Goal: Task Accomplishment & Management: Manage account settings

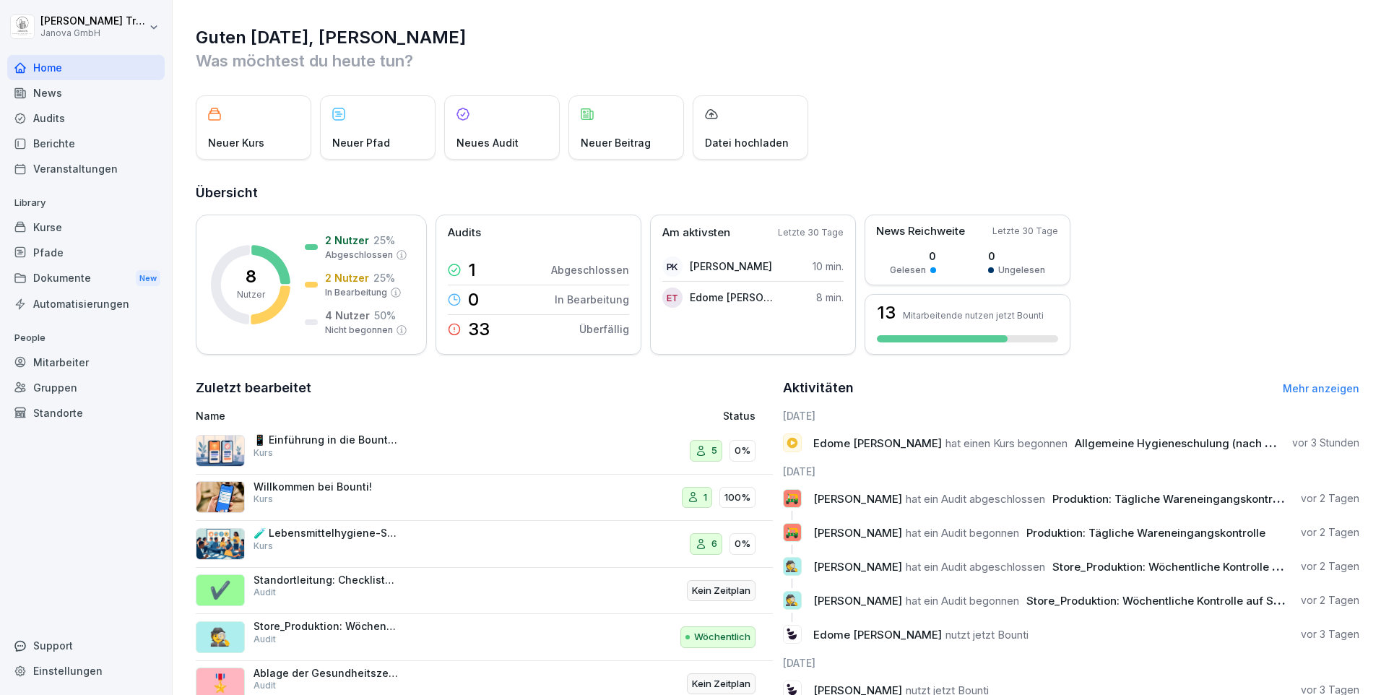
click at [52, 121] on div "Audits" at bounding box center [85, 117] width 157 height 25
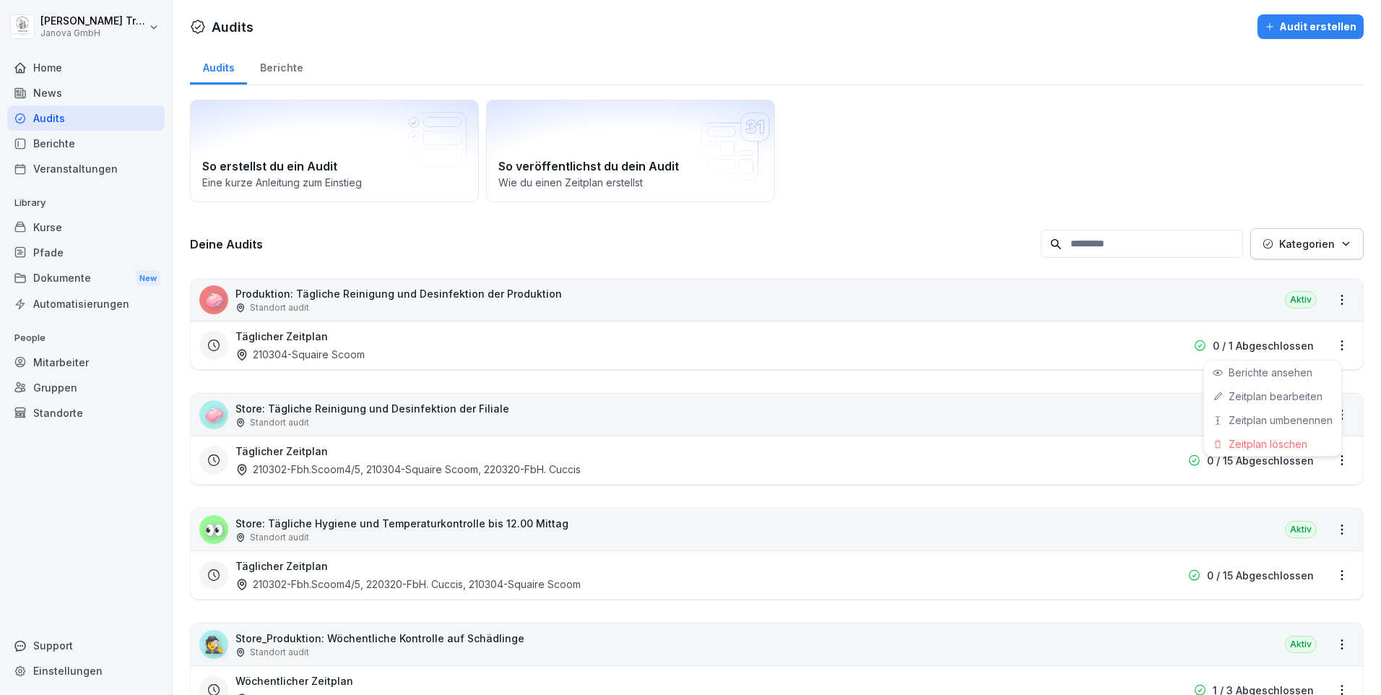
click at [1333, 345] on html "[PERSON_NAME] Janova GmbH Home News Audits Berichte Veranstaltungen Library Kur…" at bounding box center [690, 347] width 1381 height 695
click at [0, 0] on link "Zeitplan bearbeiten" at bounding box center [0, 0] width 0 height 0
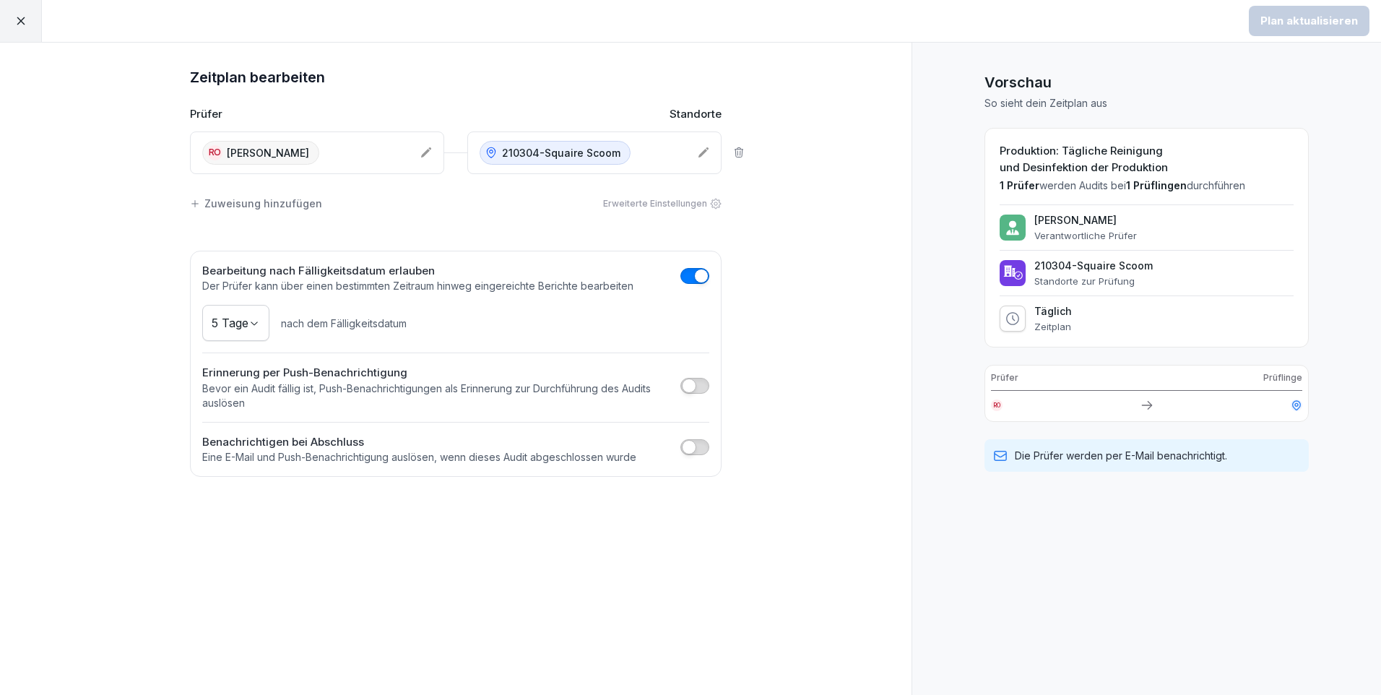
click at [24, 25] on icon at bounding box center [20, 20] width 13 height 13
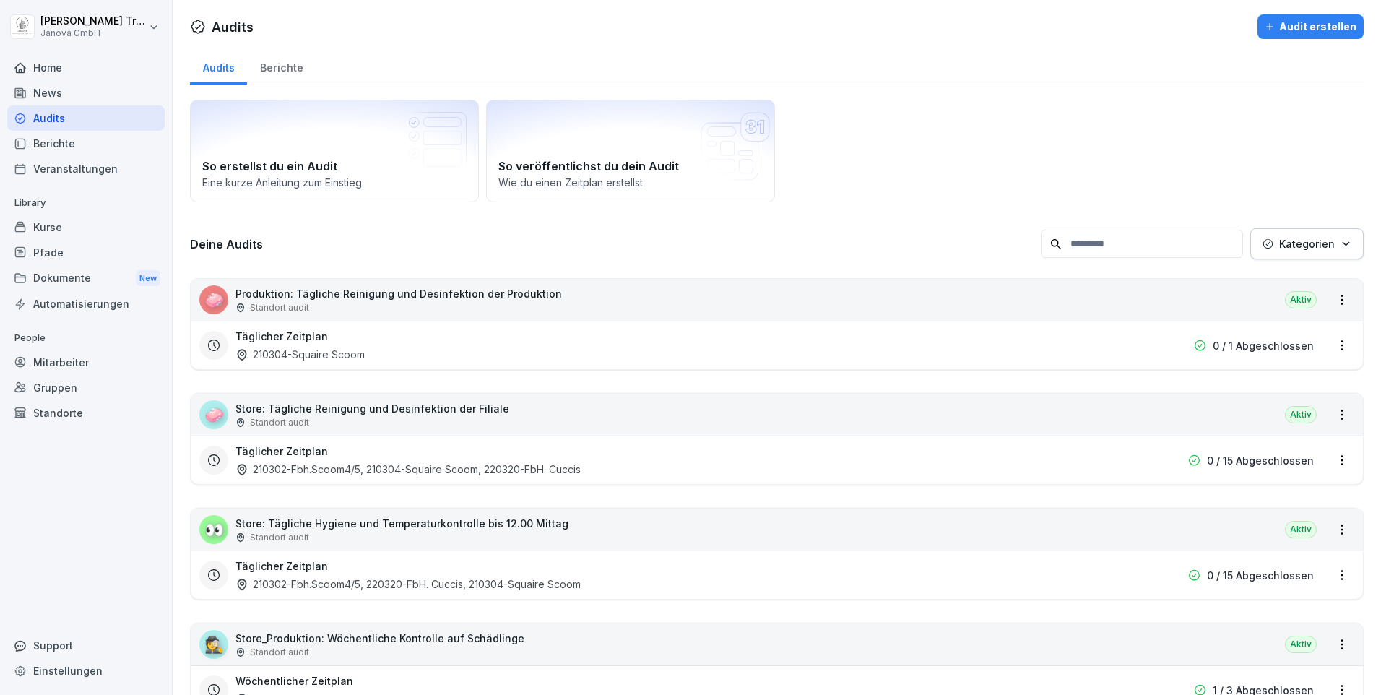
click at [48, 230] on div "Kurse" at bounding box center [85, 227] width 157 height 25
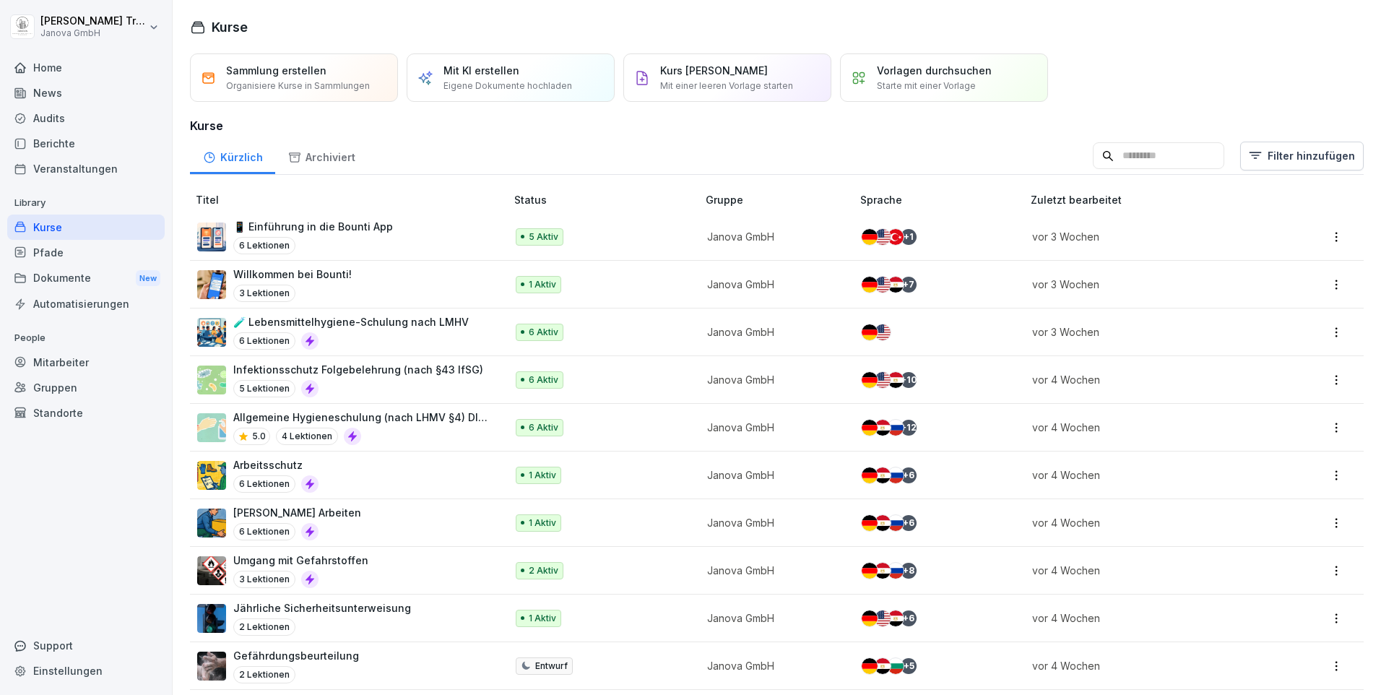
click at [53, 147] on div "Berichte" at bounding box center [85, 143] width 157 height 25
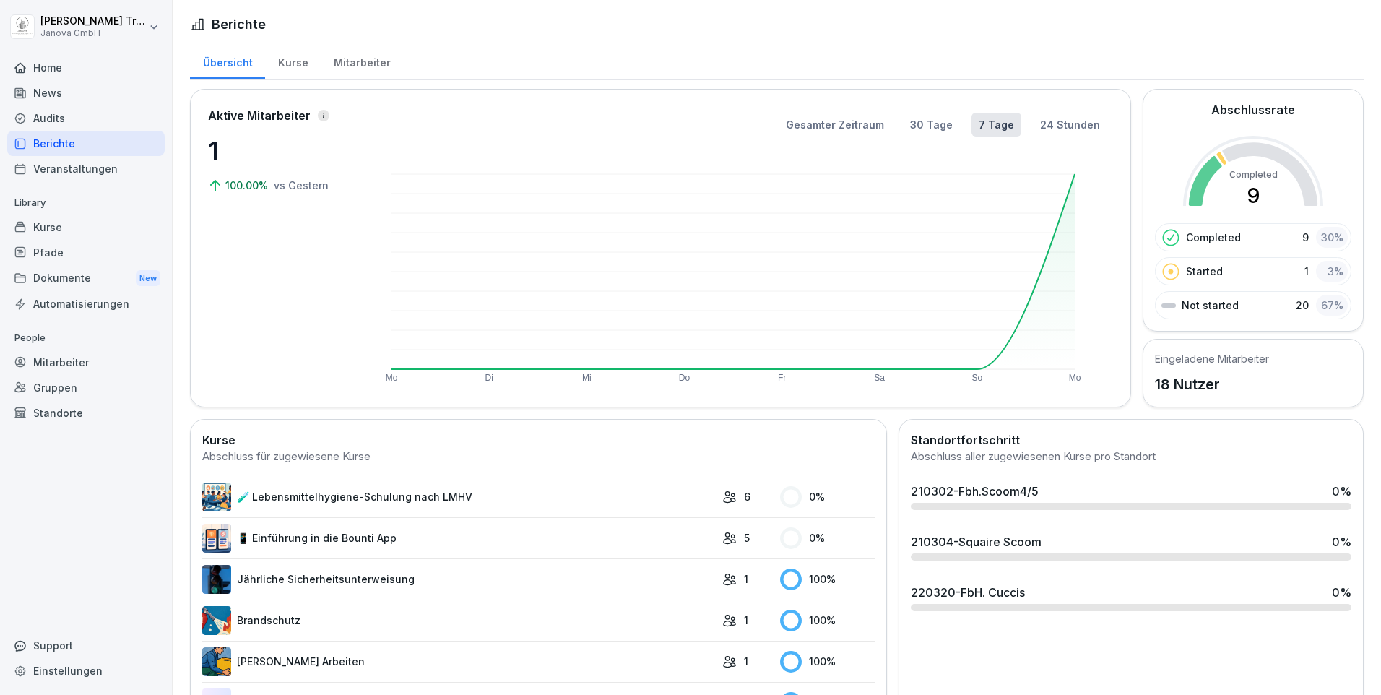
click at [295, 59] on div "Kurse" at bounding box center [293, 61] width 56 height 37
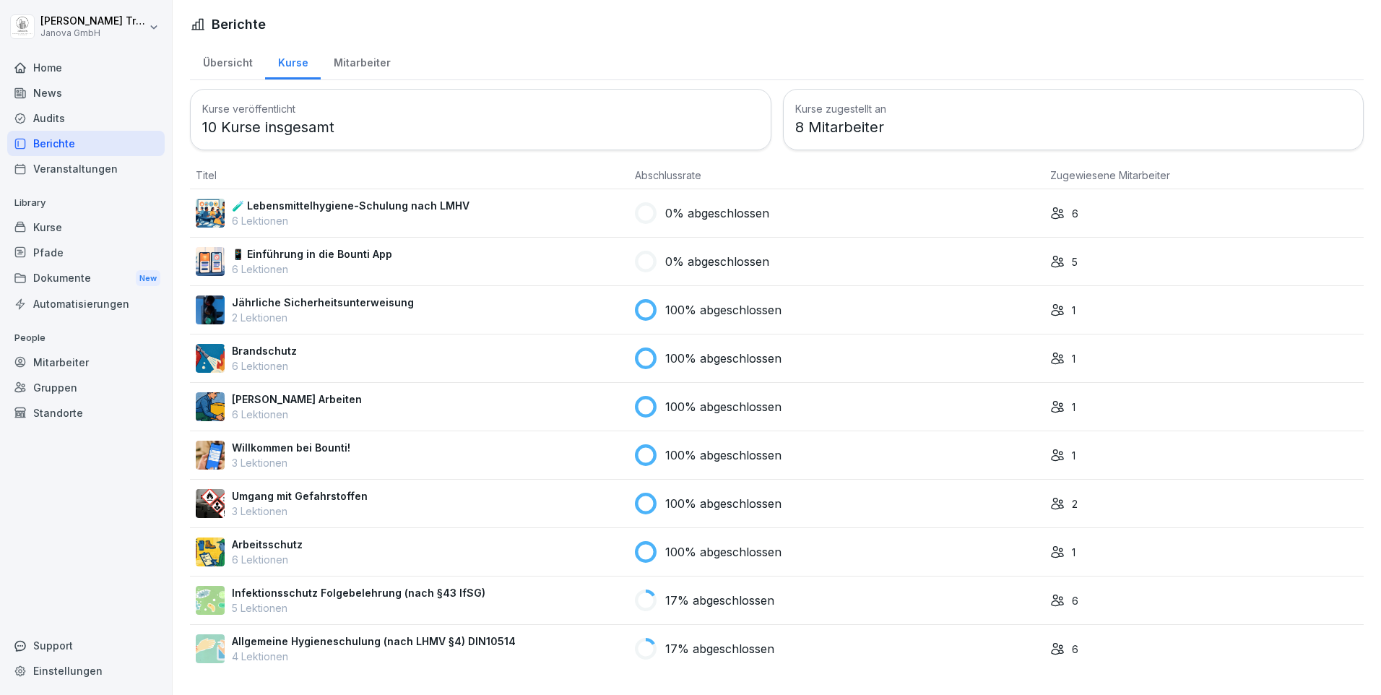
click at [51, 227] on div "Kurse" at bounding box center [85, 227] width 157 height 25
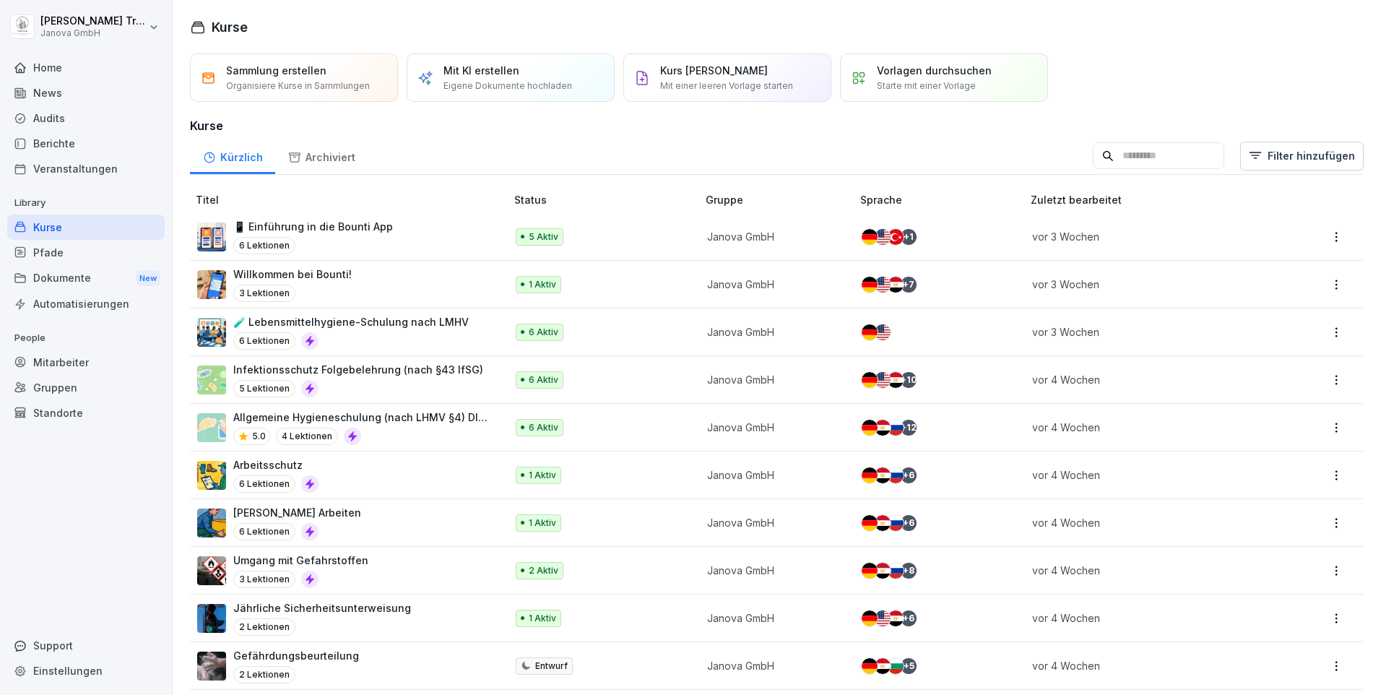
click at [50, 124] on div "Audits" at bounding box center [85, 117] width 157 height 25
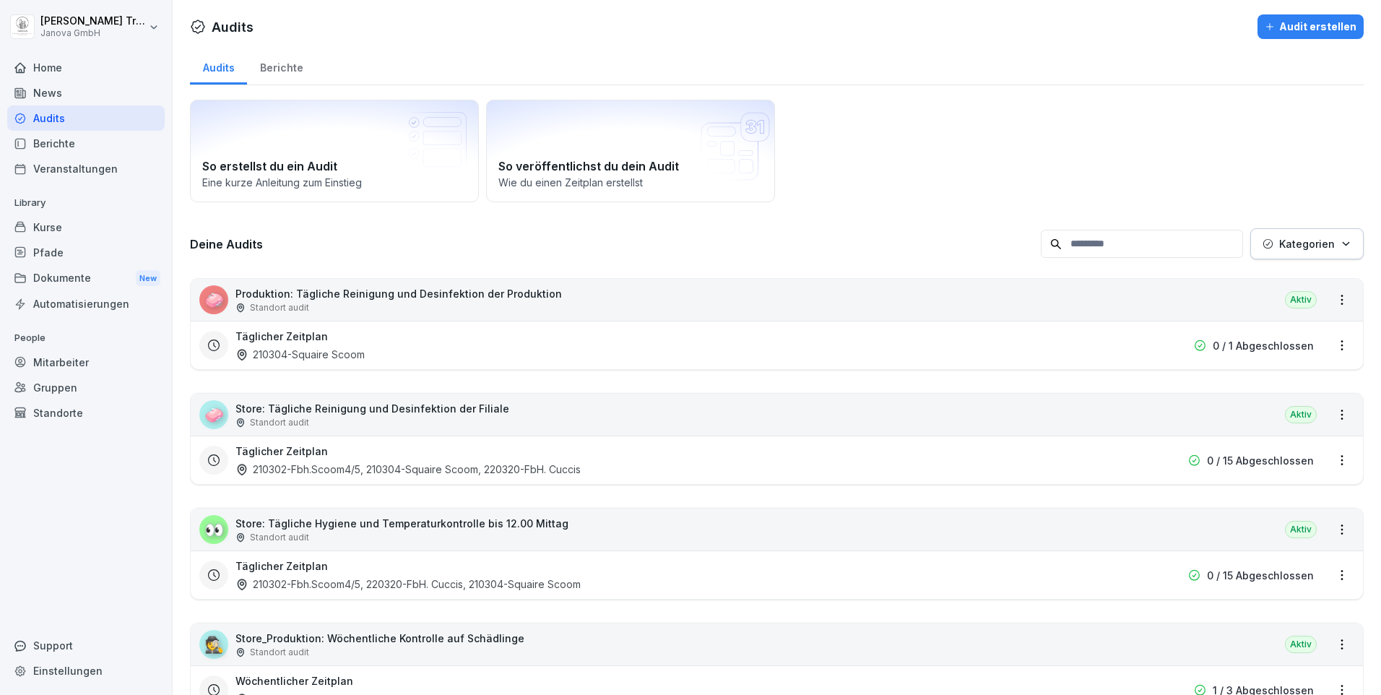
click at [1333, 459] on html "[PERSON_NAME] Janova GmbH Home News Audits Berichte Veranstaltungen Library Kur…" at bounding box center [690, 347] width 1381 height 695
click at [0, 0] on link "Zeitplan bearbeiten" at bounding box center [0, 0] width 0 height 0
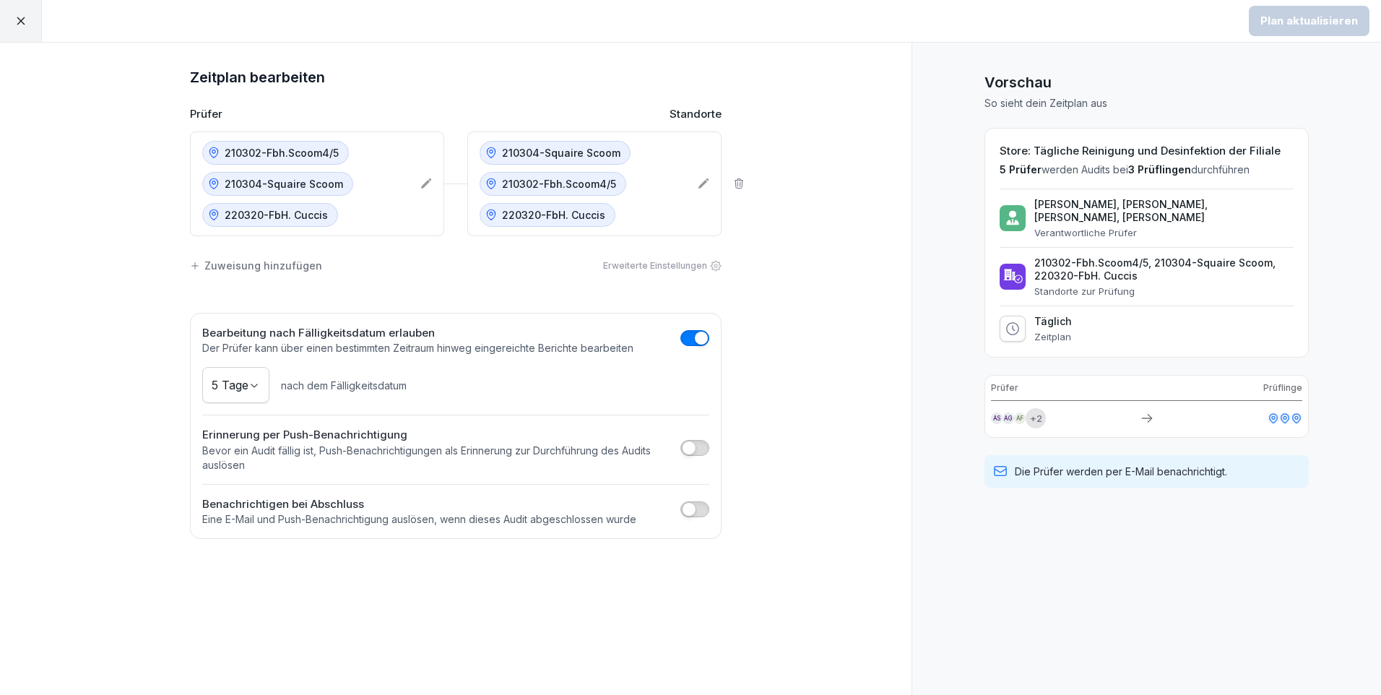
click at [22, 20] on icon at bounding box center [21, 21] width 8 height 8
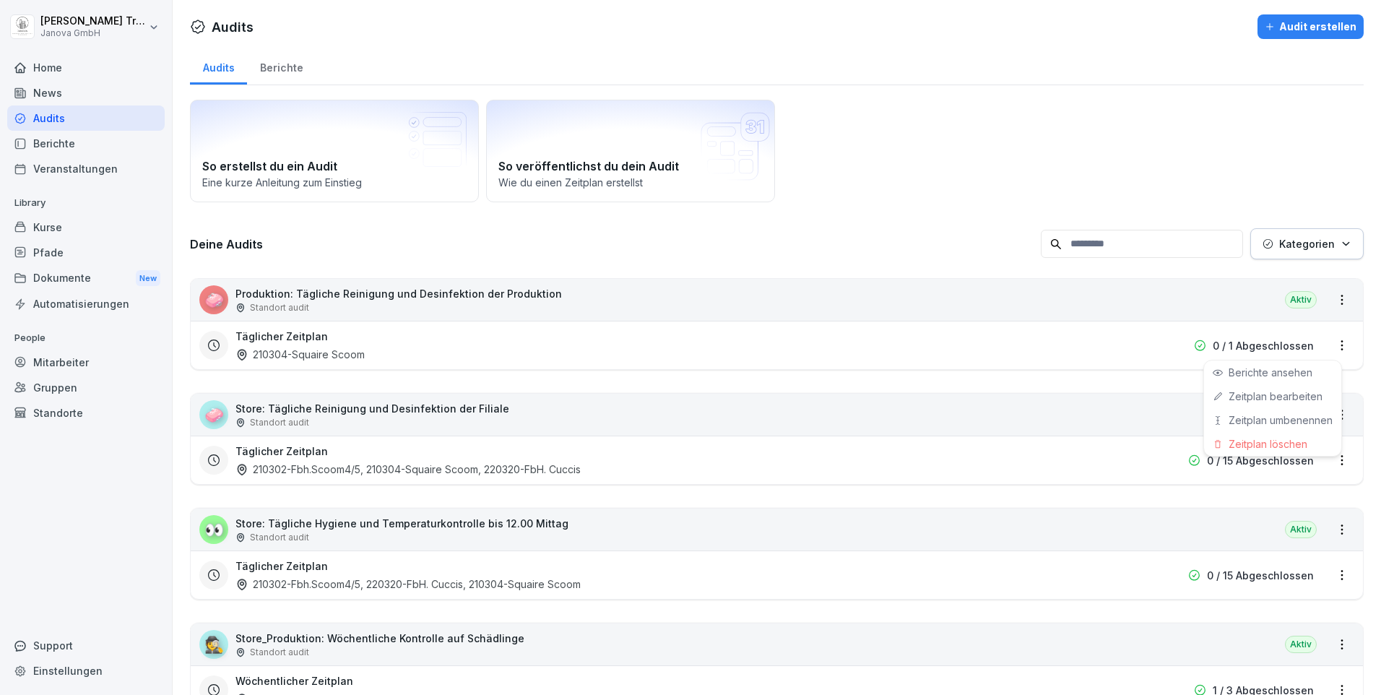
click at [1331, 347] on html "[PERSON_NAME] Janova GmbH Home News Audits Berichte Veranstaltungen Library Kur…" at bounding box center [690, 347] width 1381 height 695
click at [0, 0] on link "Zeitplan bearbeiten" at bounding box center [0, 0] width 0 height 0
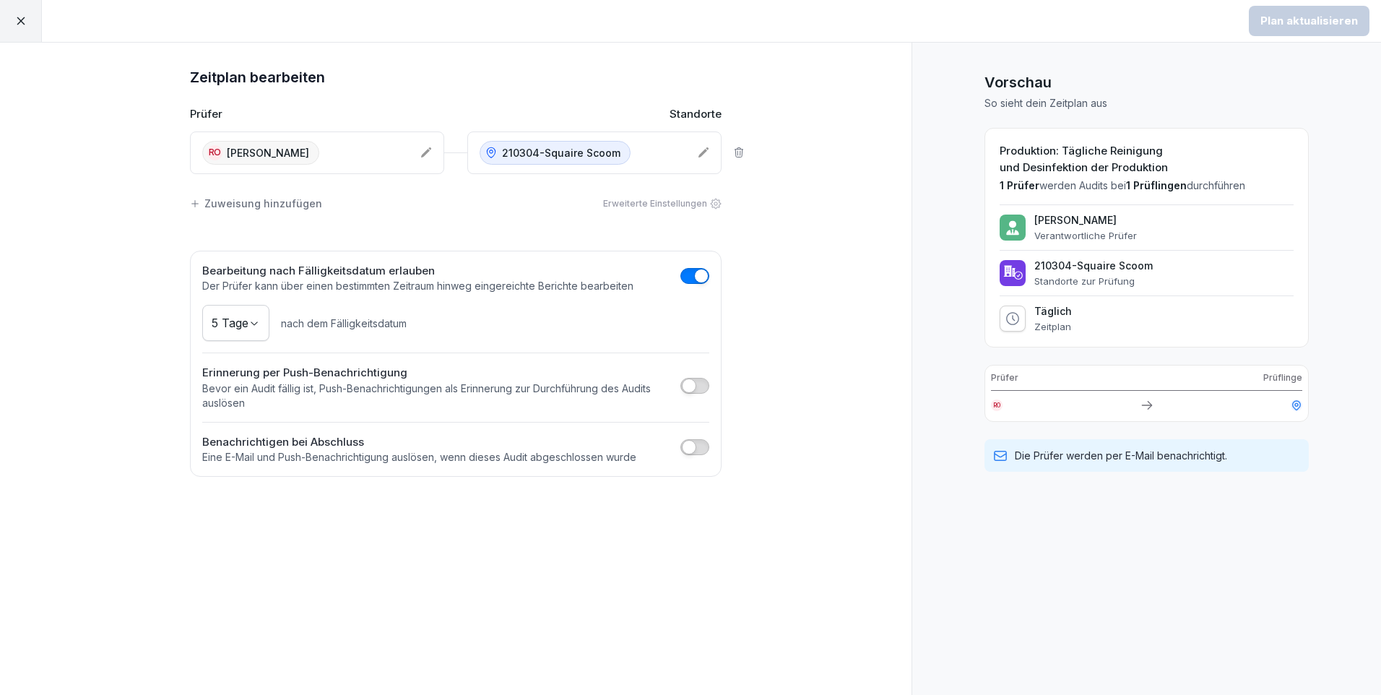
click at [300, 200] on div "Zuweisung hinzufügen" at bounding box center [256, 203] width 132 height 15
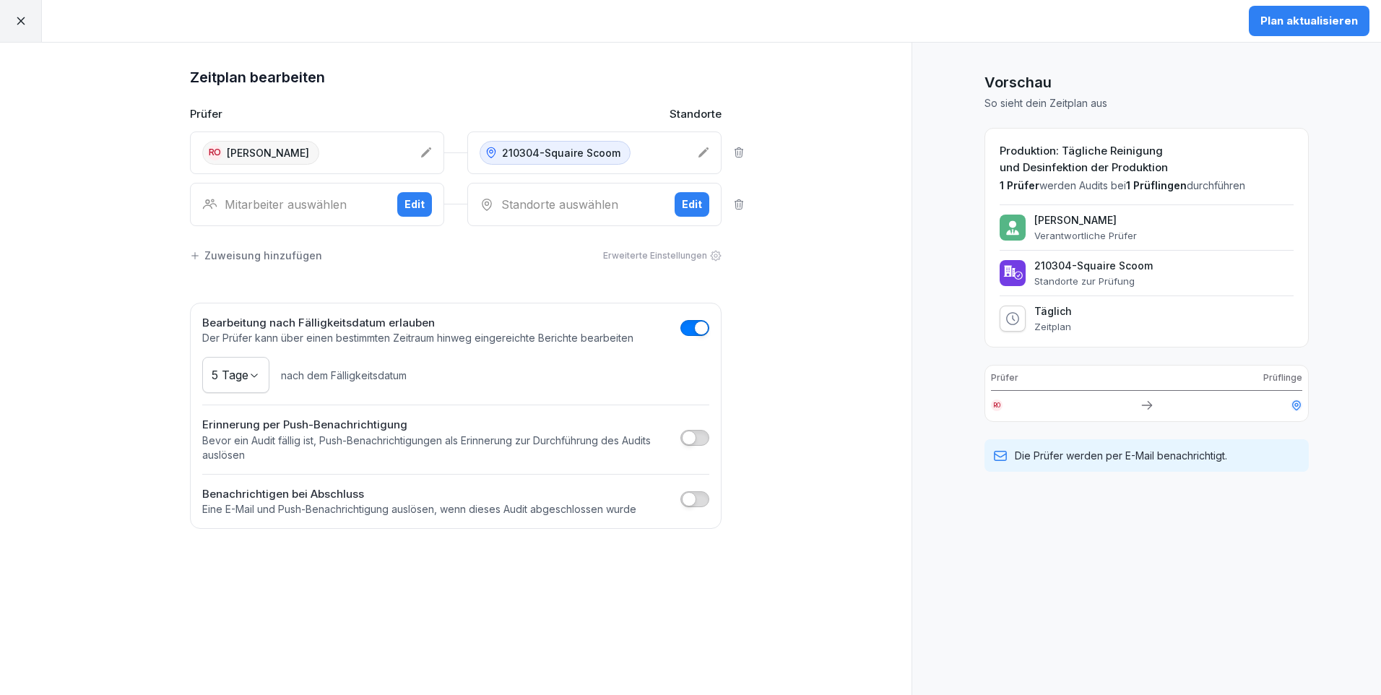
click at [411, 202] on div "Edit" at bounding box center [414, 204] width 20 height 16
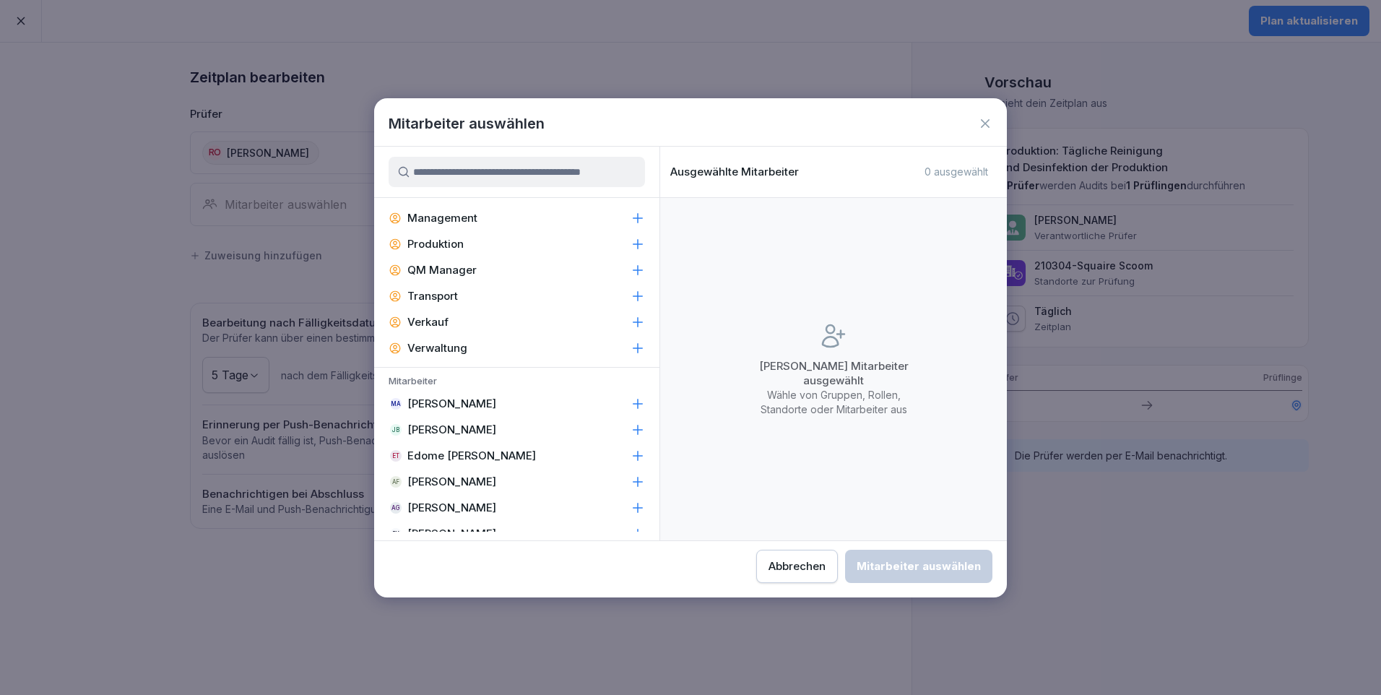
scroll to position [433, 0]
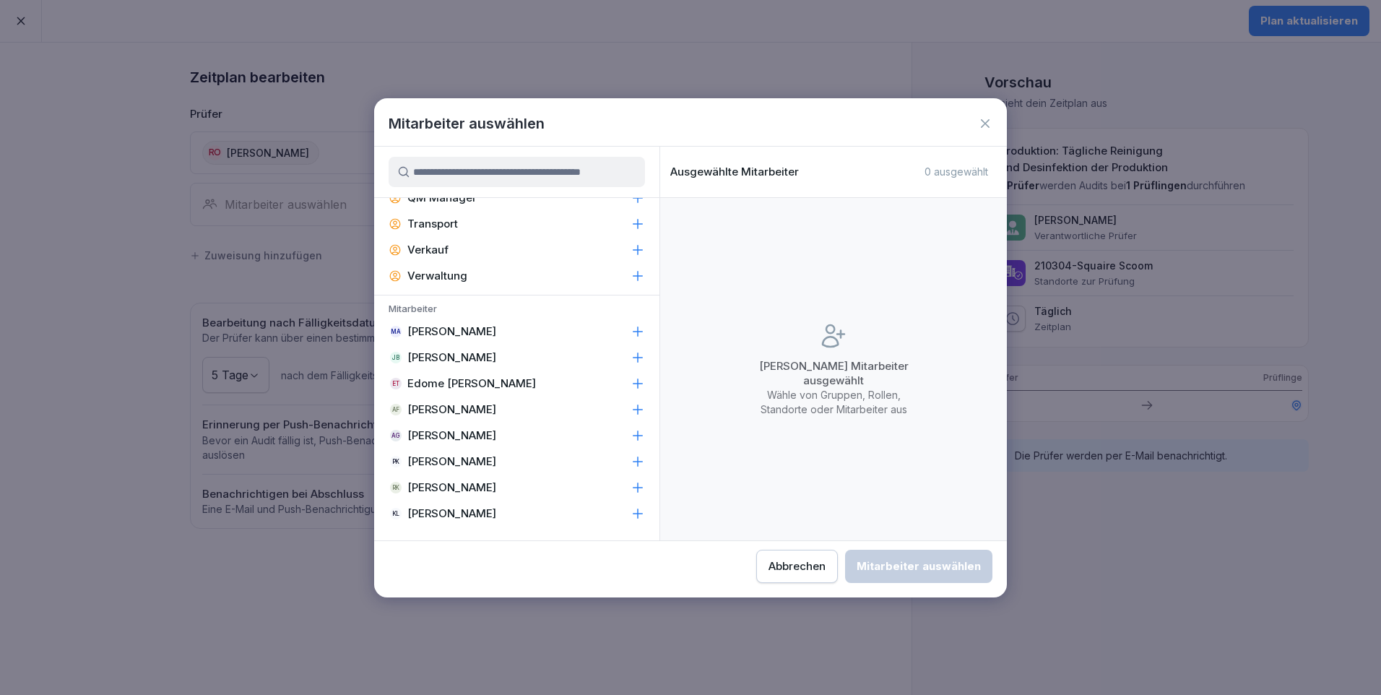
click at [456, 357] on p "[PERSON_NAME]" at bounding box center [451, 357] width 89 height 14
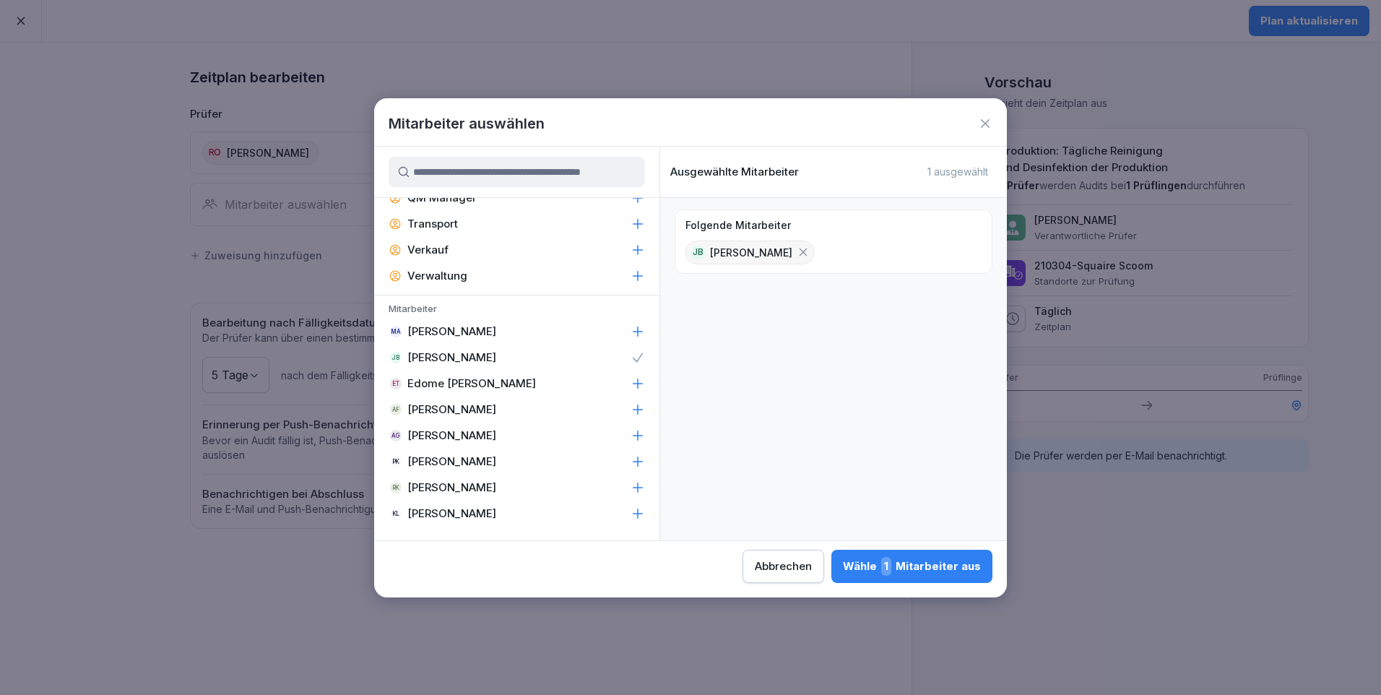
drag, startPoint x: 909, startPoint y: 571, endPoint x: 902, endPoint y: 555, distance: 17.2
click at [905, 561] on div "Wähle 1 Mitarbeiter aus" at bounding box center [912, 566] width 138 height 19
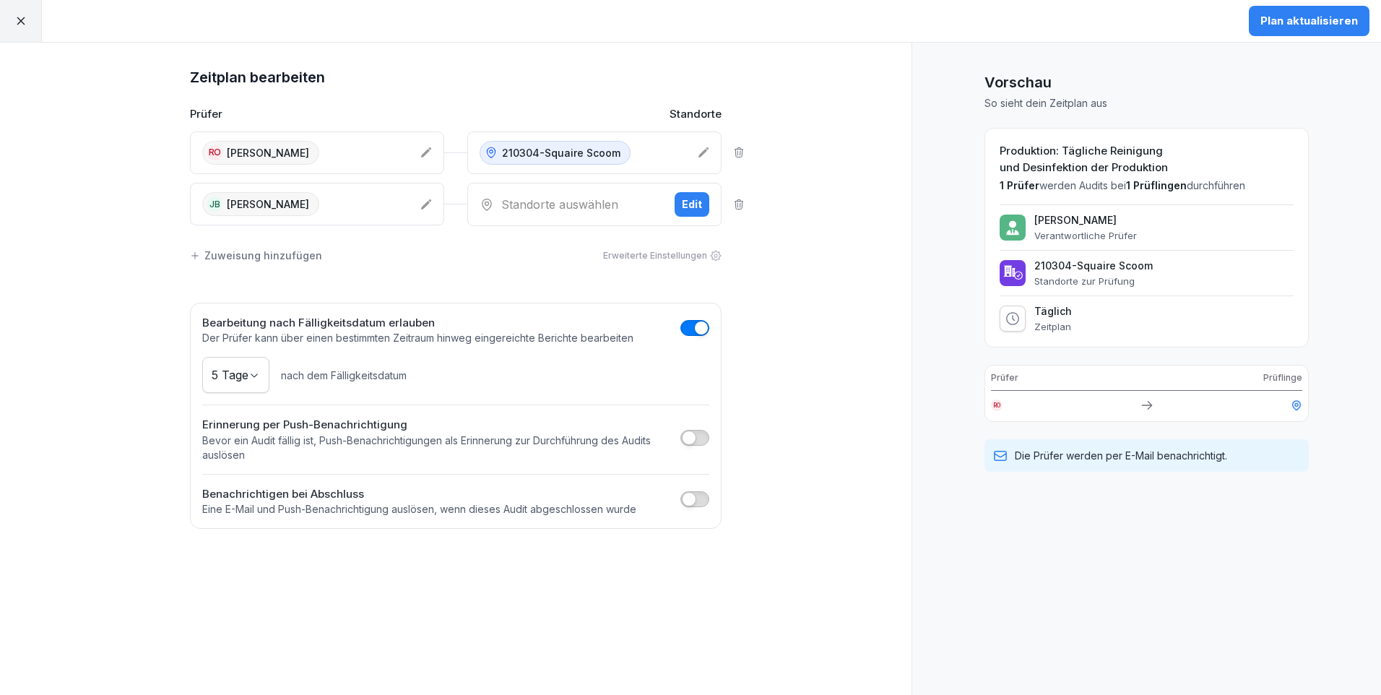
click at [691, 203] on div "Edit" at bounding box center [692, 204] width 20 height 16
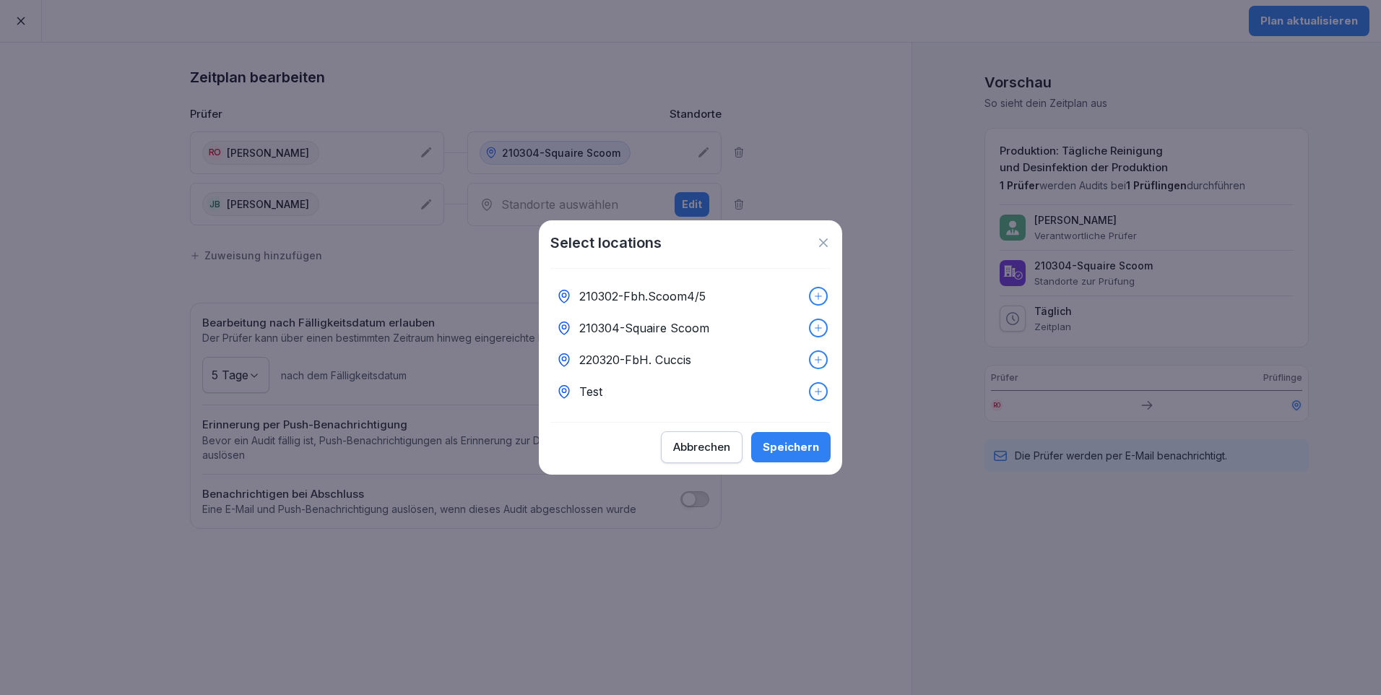
click at [813, 323] on icon at bounding box center [818, 328] width 10 height 10
click at [804, 455] on div "Speichern" at bounding box center [791, 447] width 56 height 16
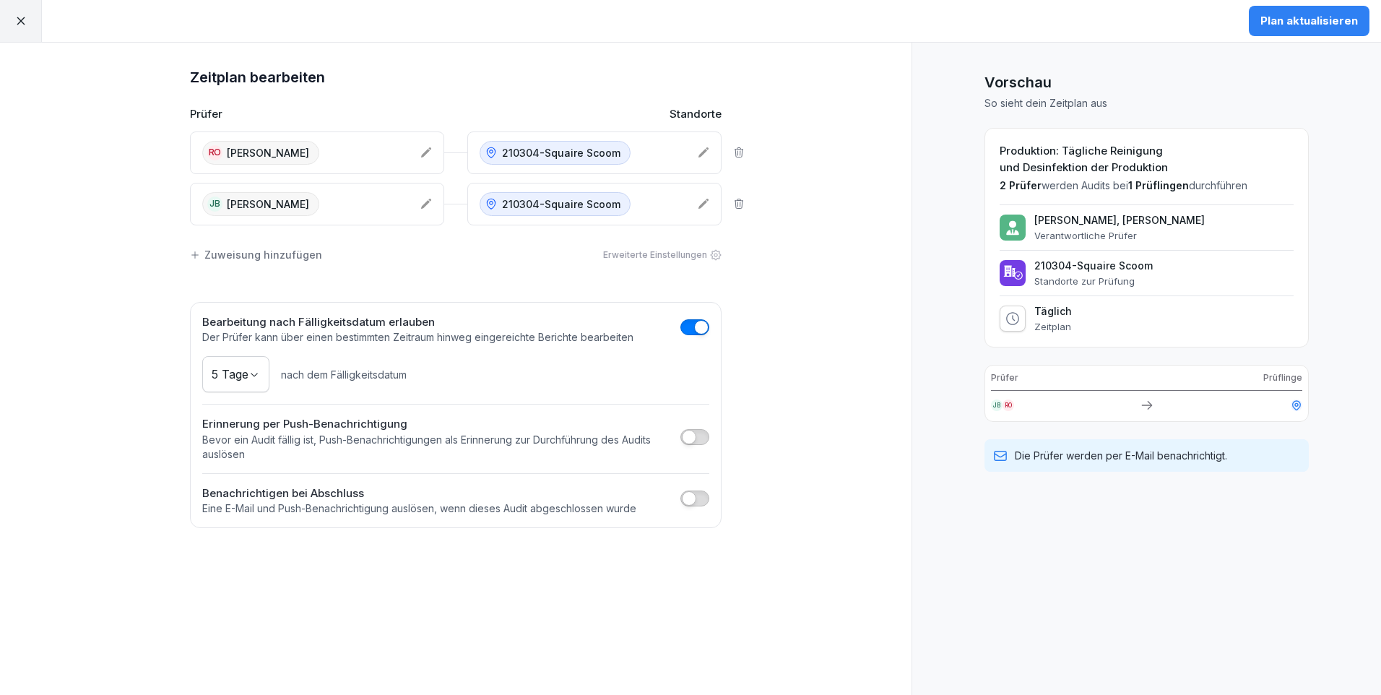
click at [1315, 17] on div "Plan aktualisieren" at bounding box center [1309, 21] width 98 height 16
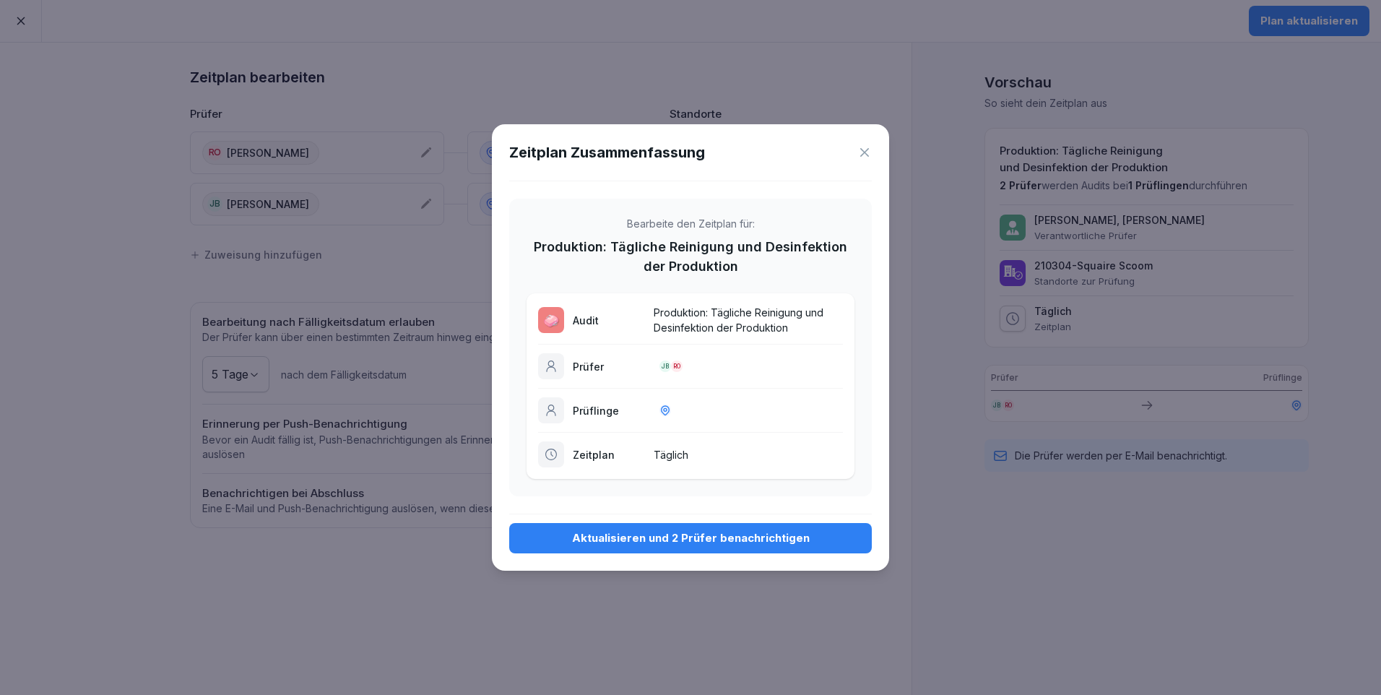
click at [628, 542] on div "Aktualisieren und 2 Prüfer benachrichtigen" at bounding box center [690, 538] width 339 height 16
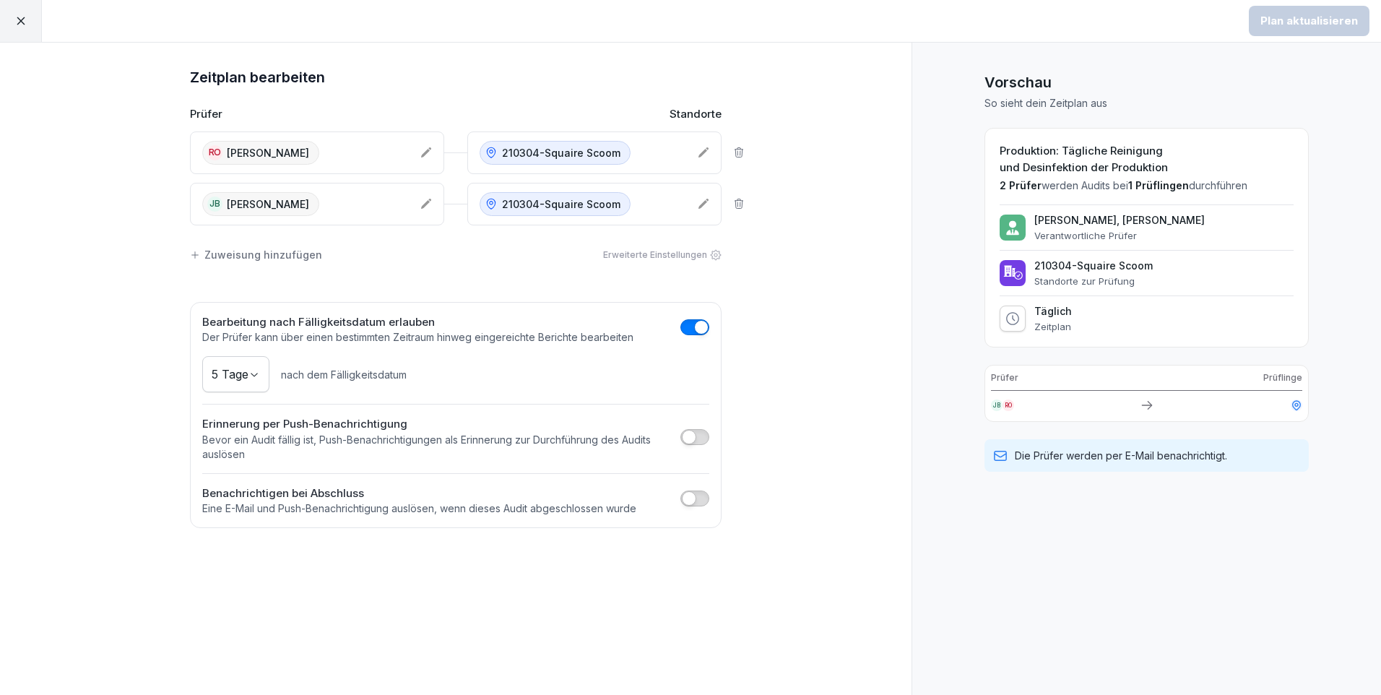
click at [17, 17] on icon at bounding box center [20, 20] width 13 height 13
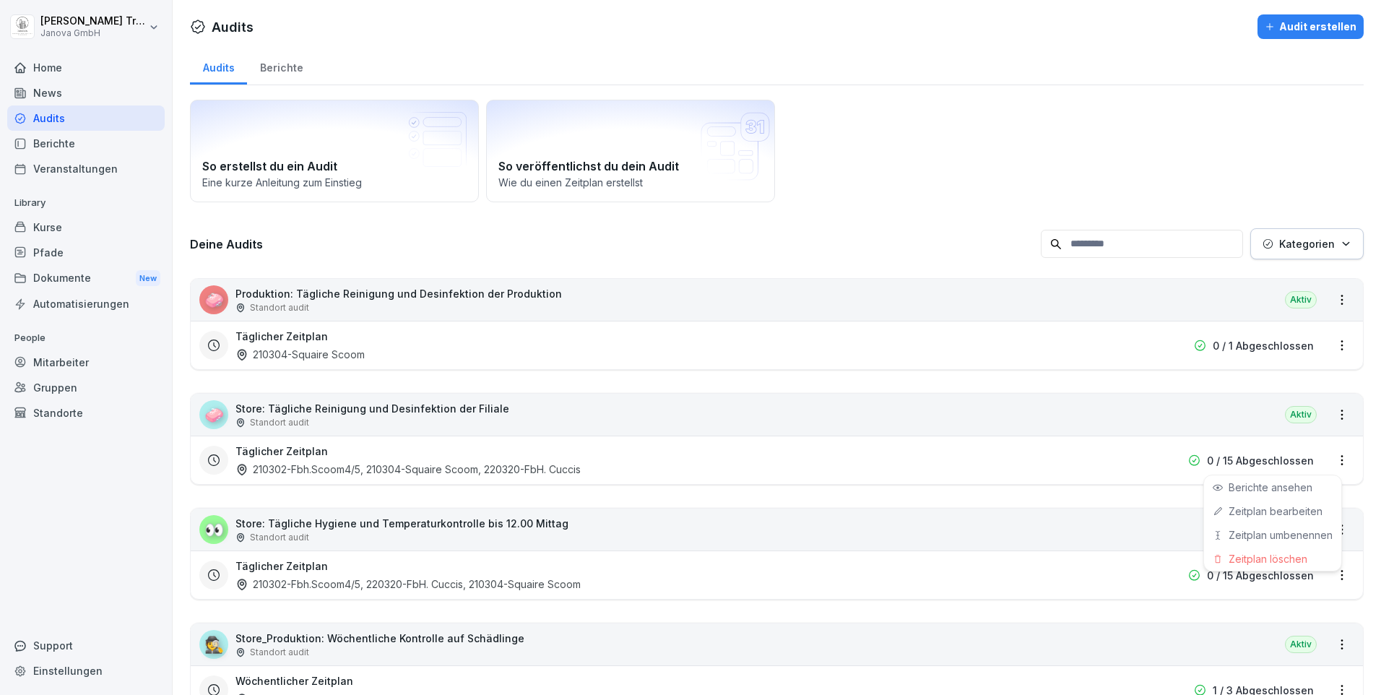
click at [1335, 457] on html "[PERSON_NAME] Janova GmbH Home News Audits Berichte Veranstaltungen Library Kur…" at bounding box center [690, 347] width 1381 height 695
click at [0, 0] on link "Zeitplan bearbeiten" at bounding box center [0, 0] width 0 height 0
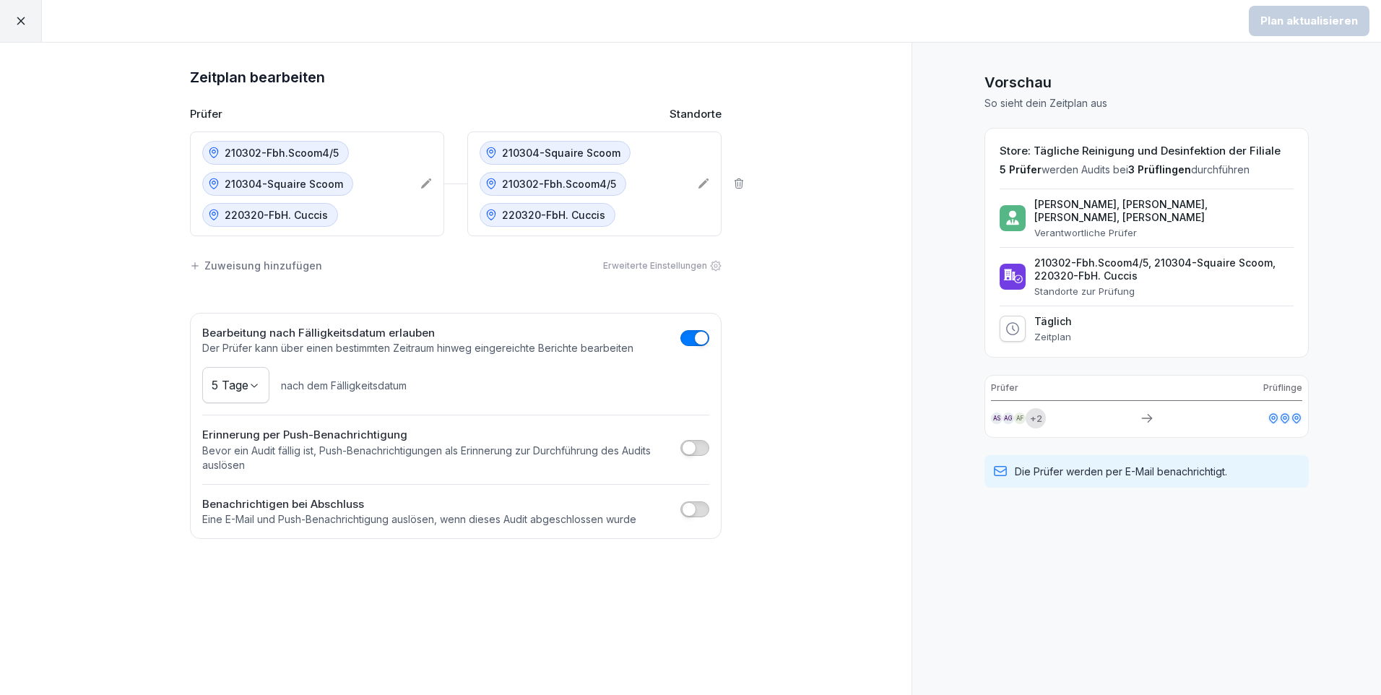
click at [236, 268] on div "Zuweisung hinzufügen" at bounding box center [256, 265] width 132 height 15
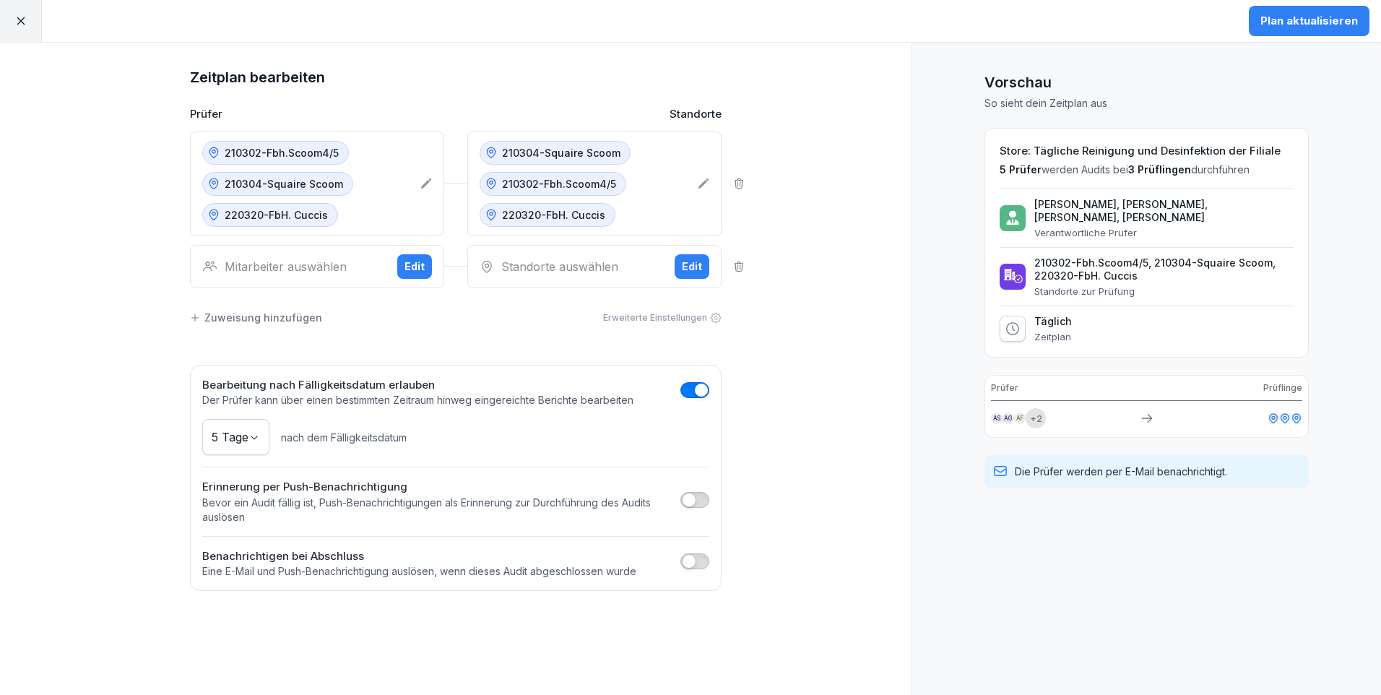
click at [420, 264] on div "Edit" at bounding box center [414, 267] width 20 height 16
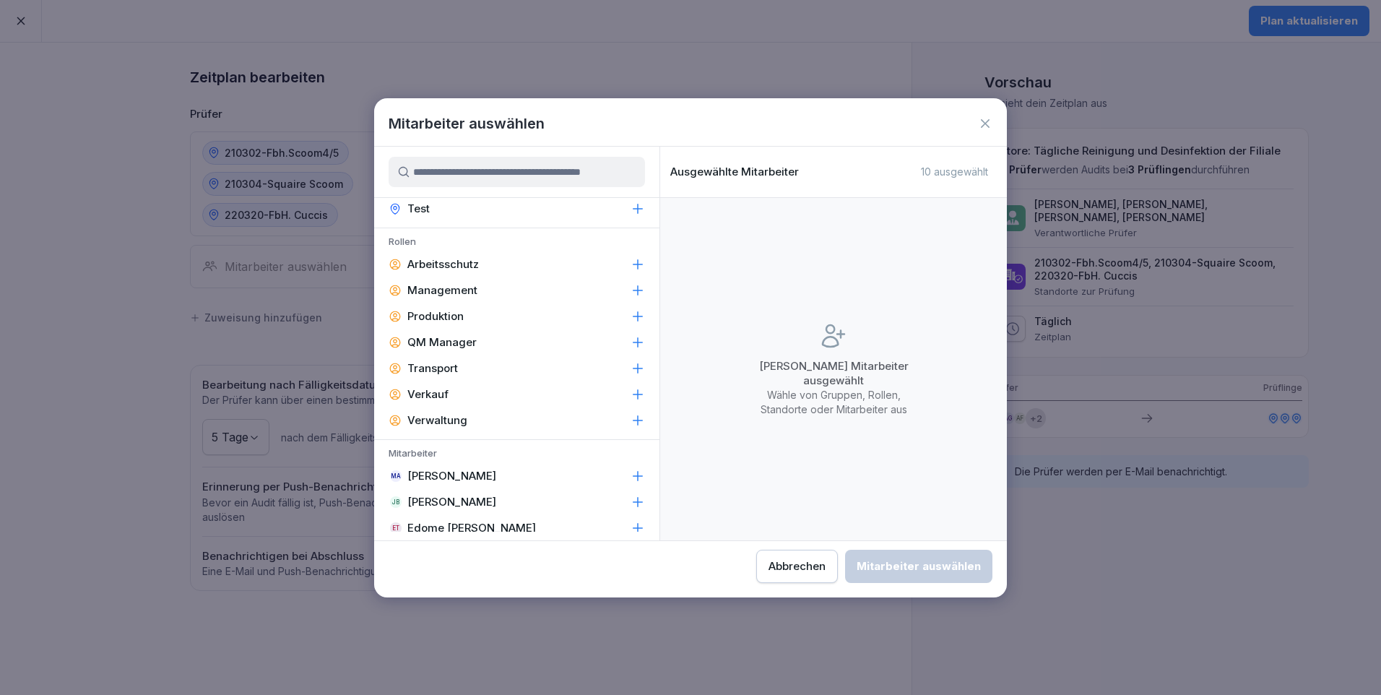
scroll to position [433, 0]
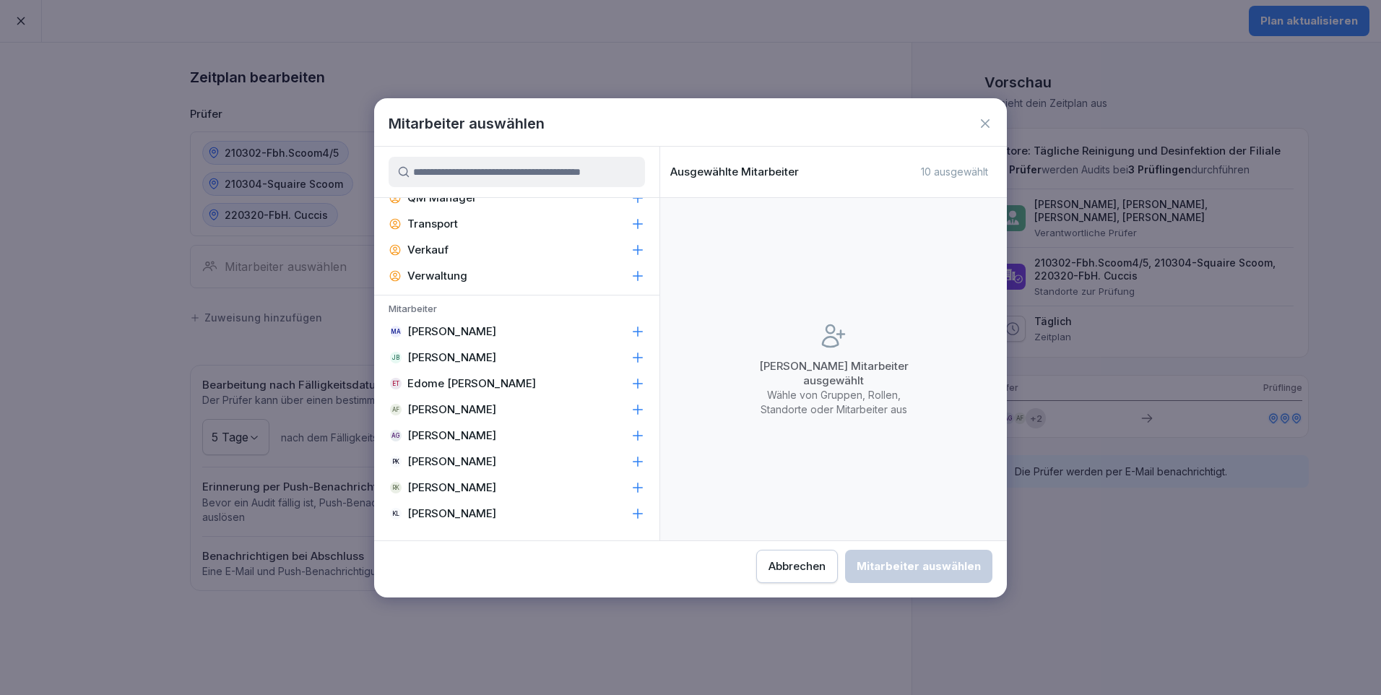
click at [455, 358] on p "[PERSON_NAME]" at bounding box center [451, 357] width 89 height 14
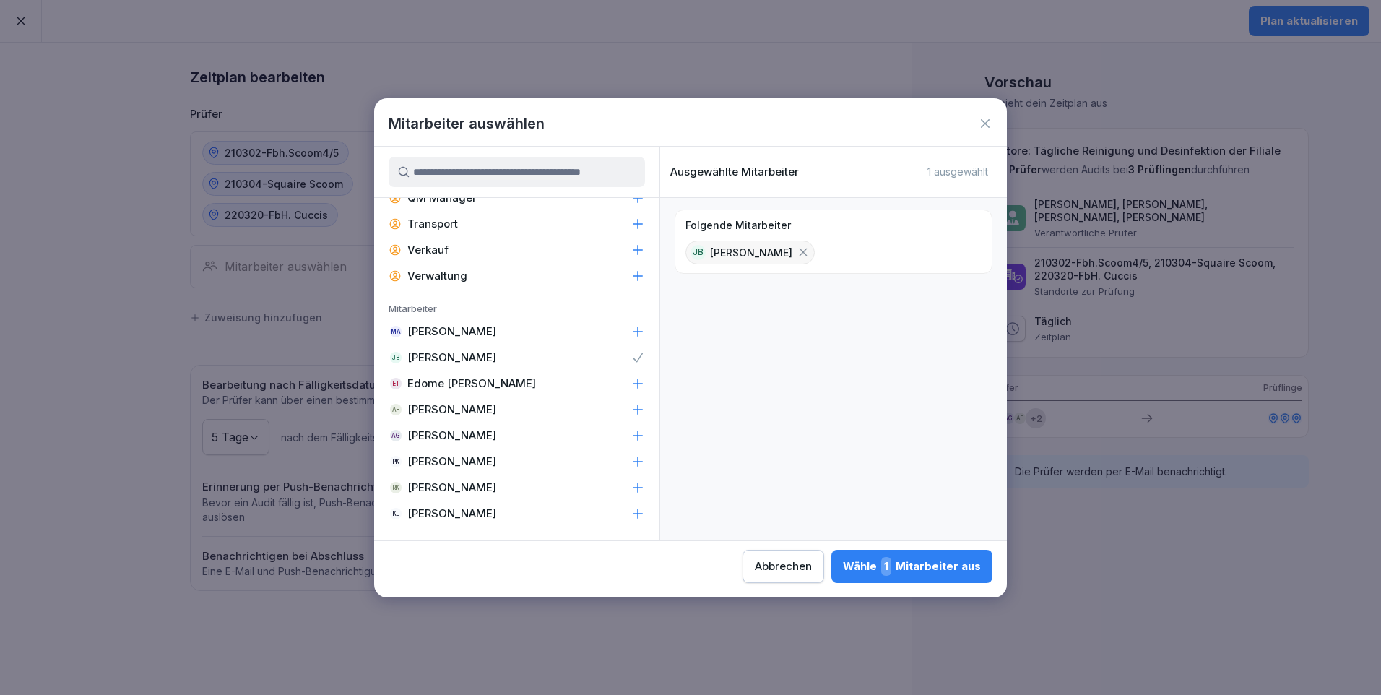
click at [955, 562] on div "Wähle 1 Mitarbeiter aus" at bounding box center [912, 566] width 138 height 19
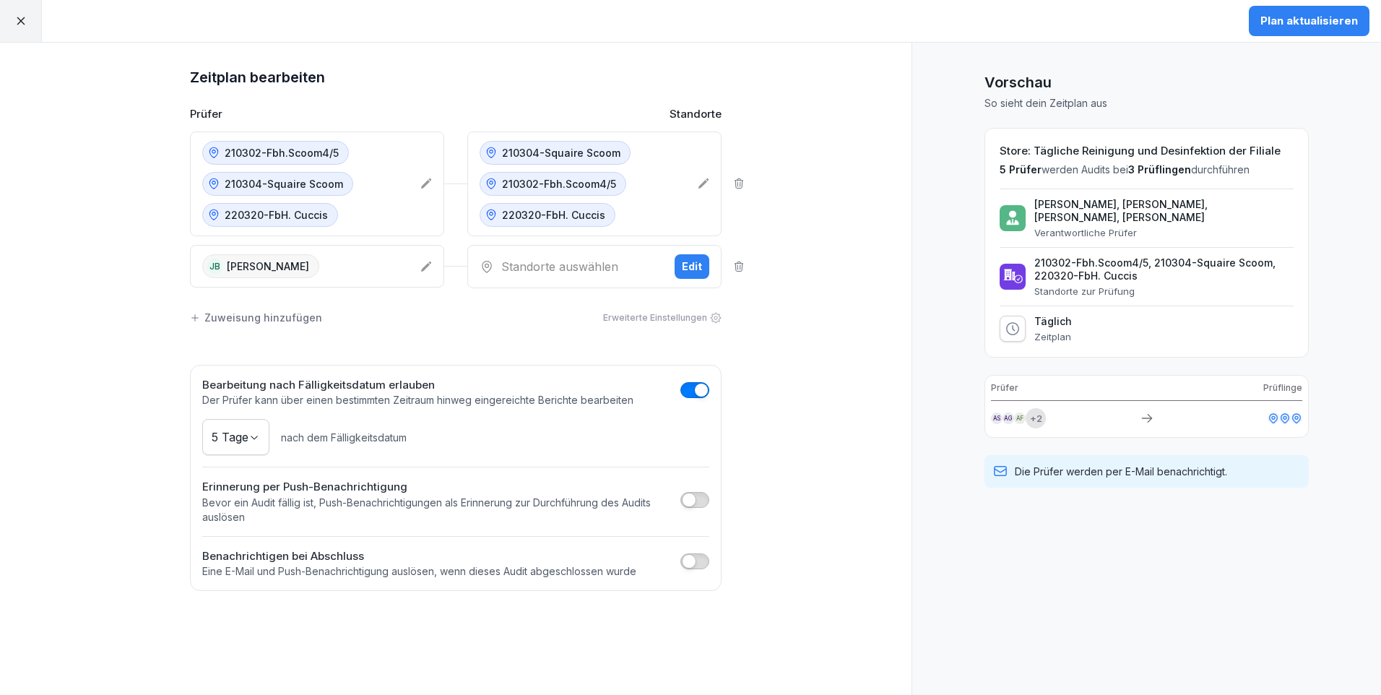
click at [688, 266] on div "Edit" at bounding box center [692, 267] width 20 height 16
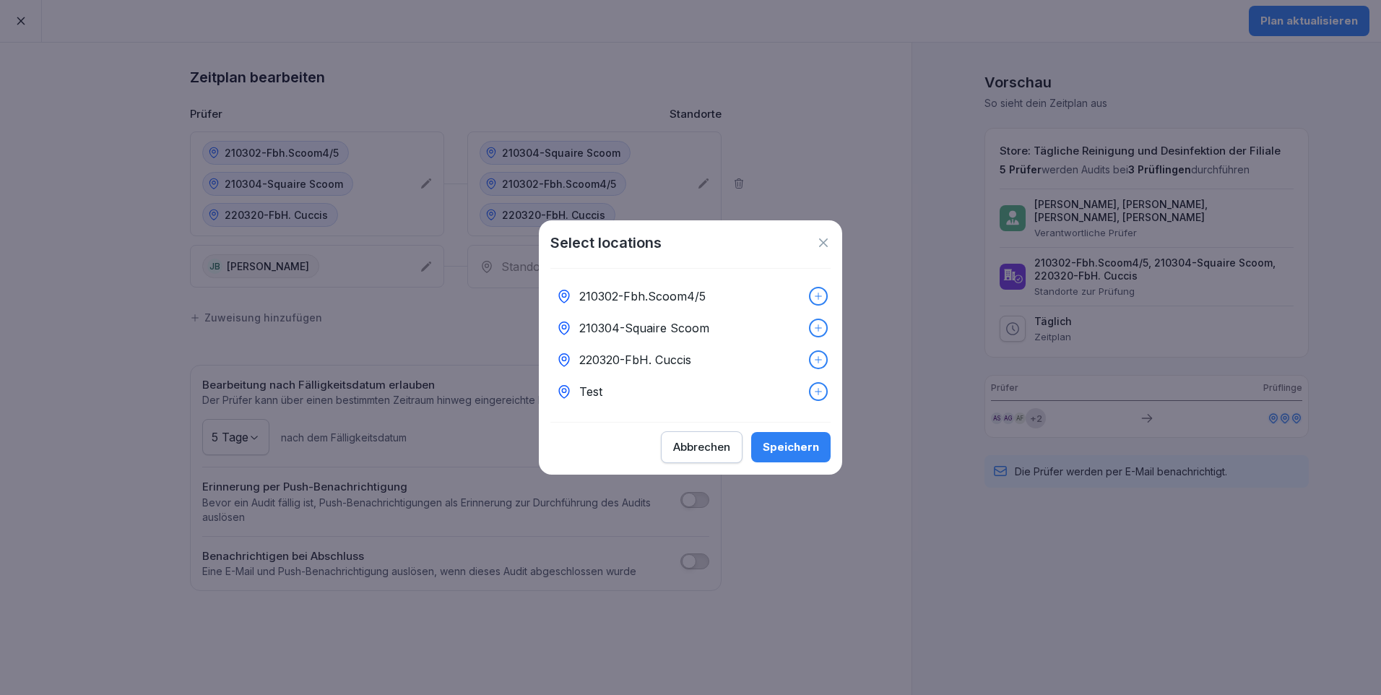
click at [813, 291] on icon at bounding box center [818, 296] width 10 height 10
click at [813, 319] on div "210304-Squaire Scoom" at bounding box center [690, 328] width 280 height 32
click at [813, 355] on icon at bounding box center [818, 360] width 10 height 10
click at [813, 455] on div "Speichern" at bounding box center [791, 447] width 56 height 16
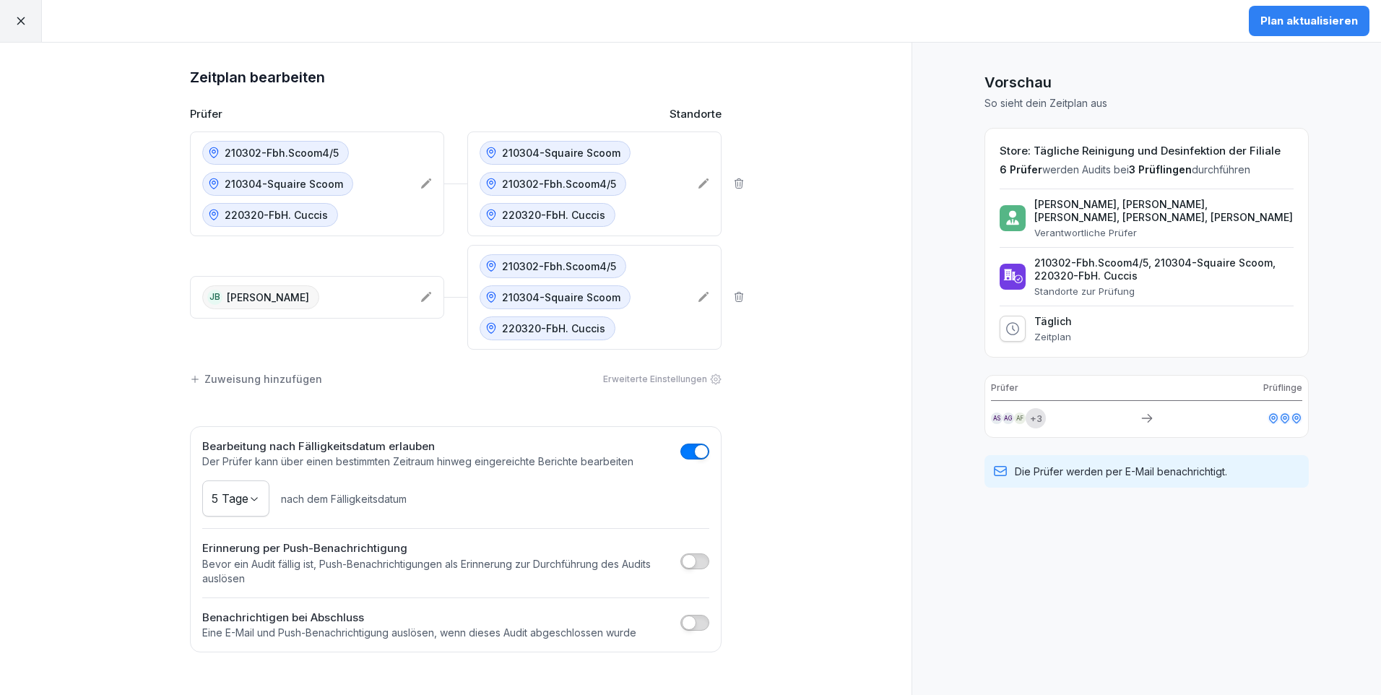
click at [1314, 23] on div "Plan aktualisieren" at bounding box center [1309, 21] width 98 height 16
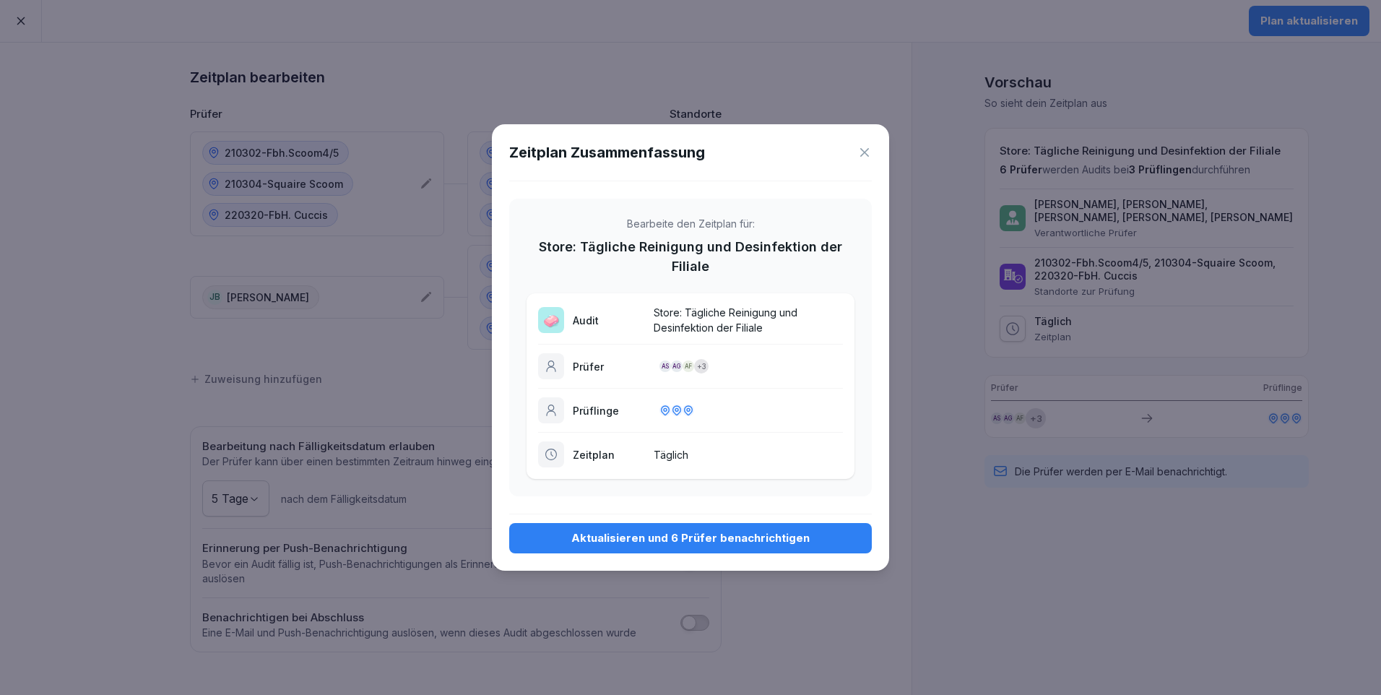
click at [684, 532] on div "Aktualisieren und 6 Prüfer benachrichtigen" at bounding box center [690, 538] width 339 height 16
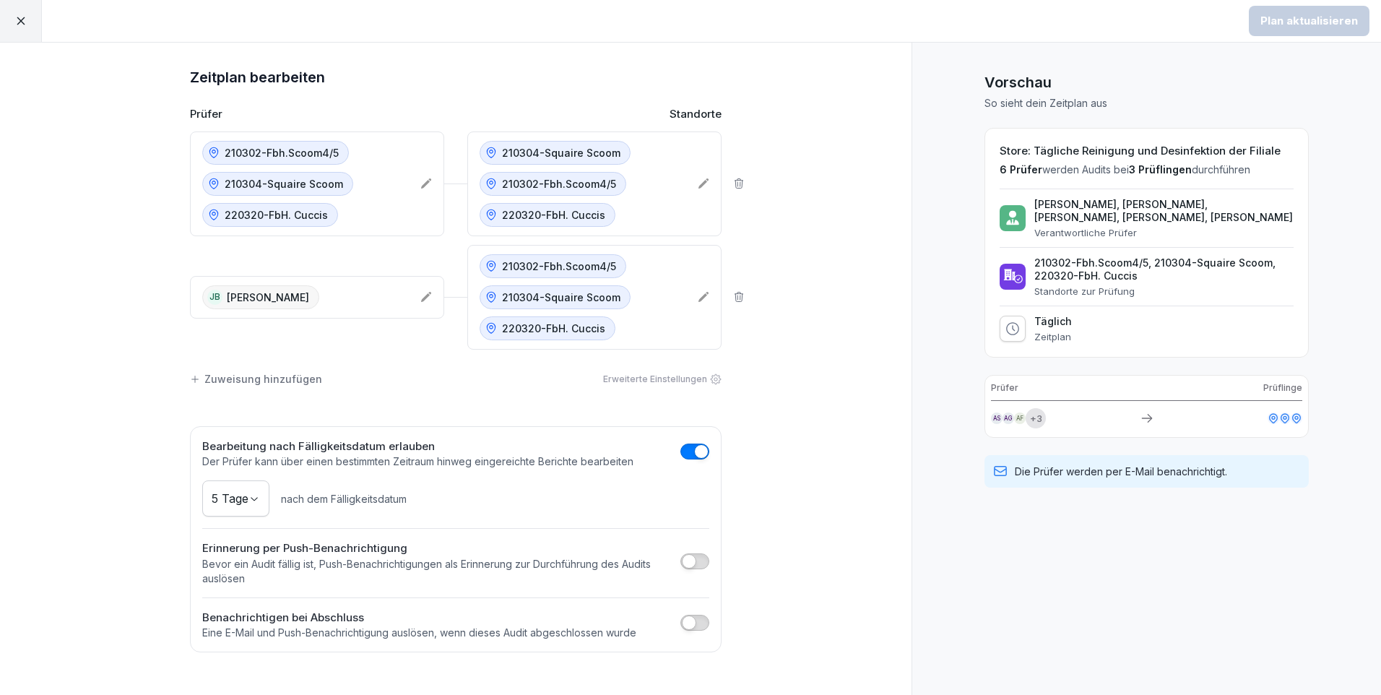
click at [22, 19] on icon at bounding box center [20, 20] width 13 height 13
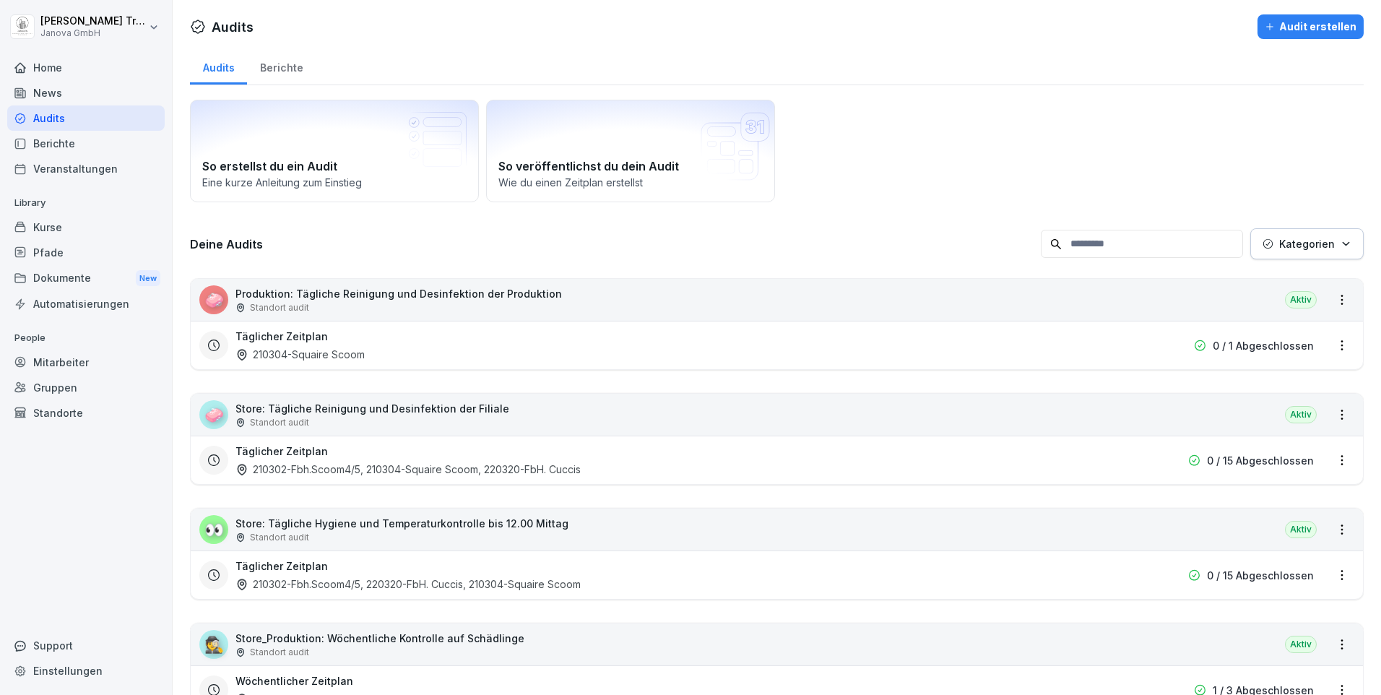
click at [1335, 574] on html "[PERSON_NAME] Janova GmbH Home News Audits Berichte Veranstaltungen Library Kur…" at bounding box center [690, 347] width 1381 height 695
click at [0, 0] on link "Zeitplan bearbeiten" at bounding box center [0, 0] width 0 height 0
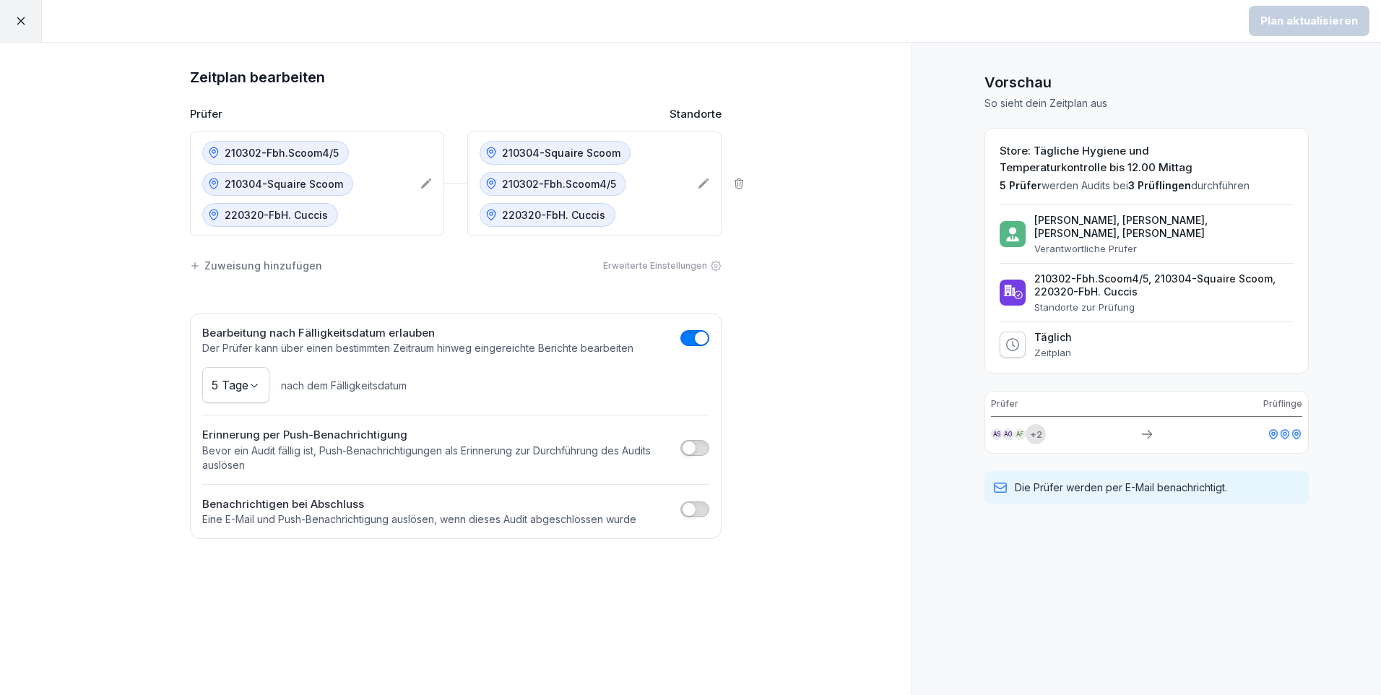
click at [250, 264] on div "Zuweisung hinzufügen" at bounding box center [256, 265] width 132 height 15
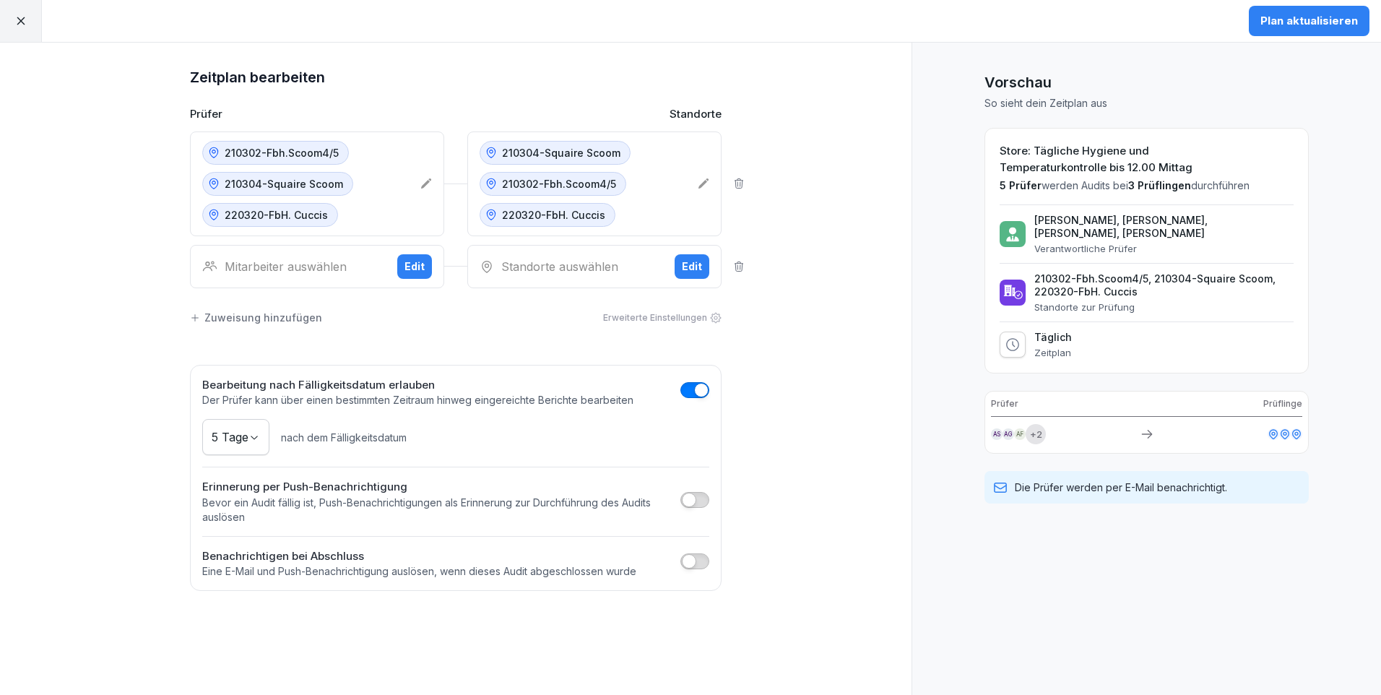
click at [407, 264] on div "Edit" at bounding box center [414, 267] width 20 height 16
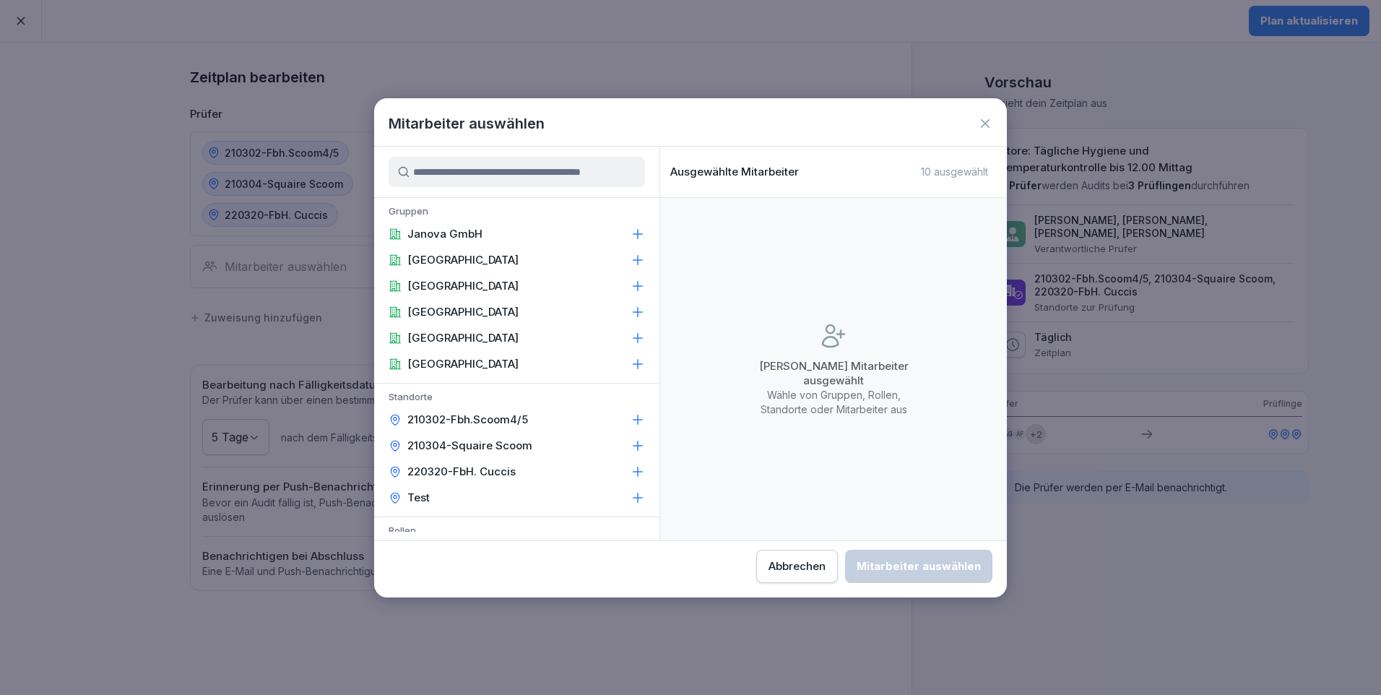
scroll to position [289, 0]
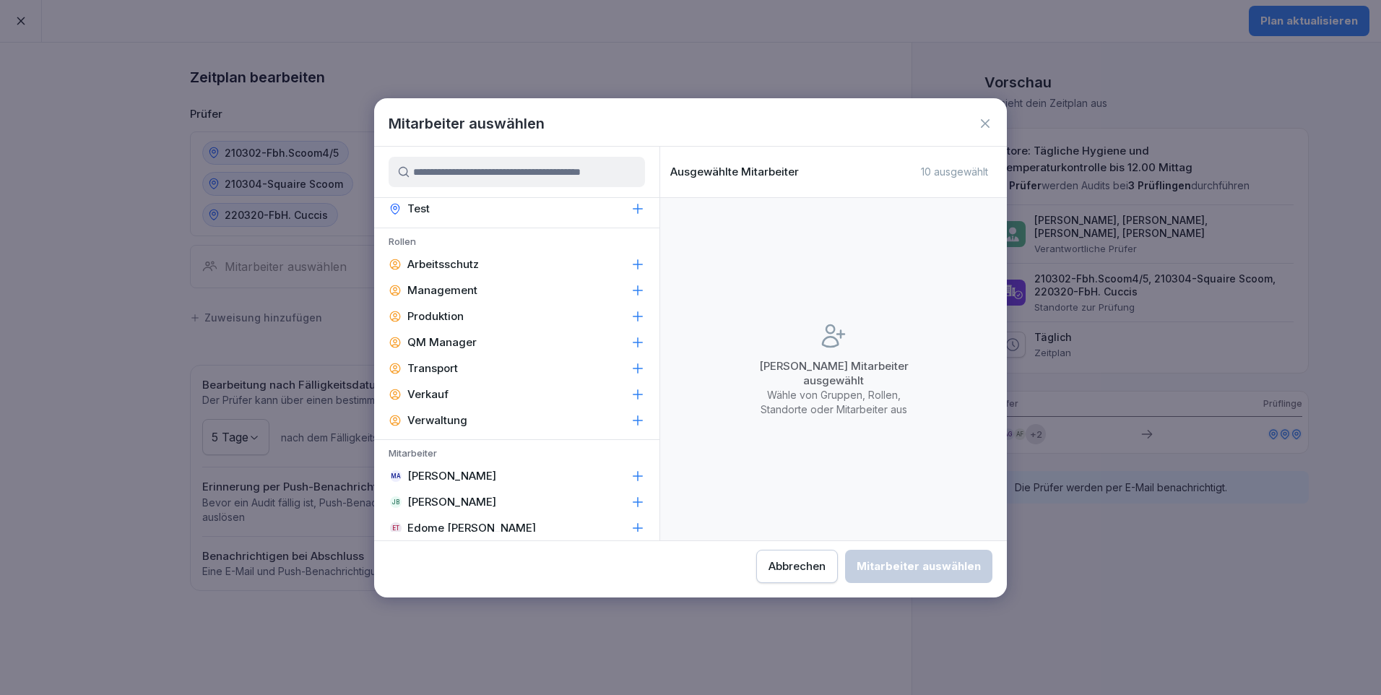
click at [470, 500] on p "[PERSON_NAME]" at bounding box center [451, 502] width 89 height 14
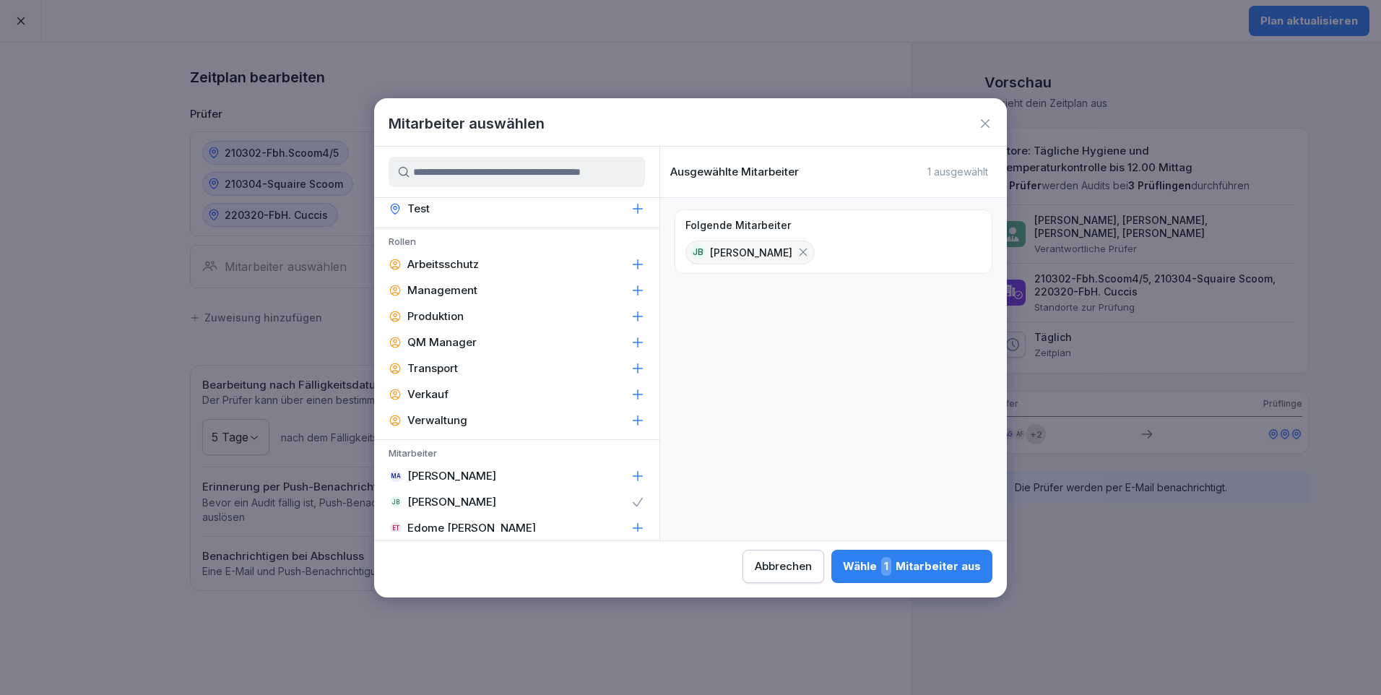
drag, startPoint x: 917, startPoint y: 576, endPoint x: 912, endPoint y: 571, distance: 7.7
click at [913, 571] on button "Wähle 1 Mitarbeiter aus" at bounding box center [911, 566] width 161 height 33
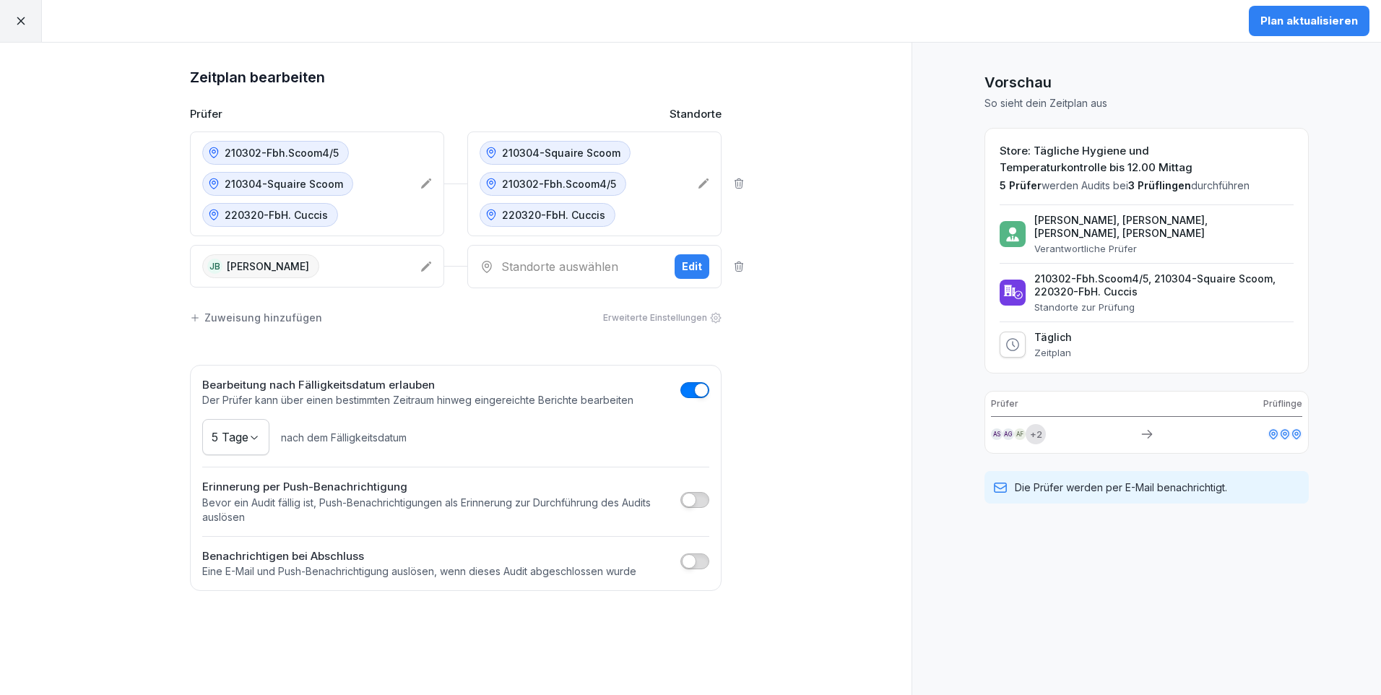
click at [680, 269] on button "Edit" at bounding box center [692, 266] width 35 height 25
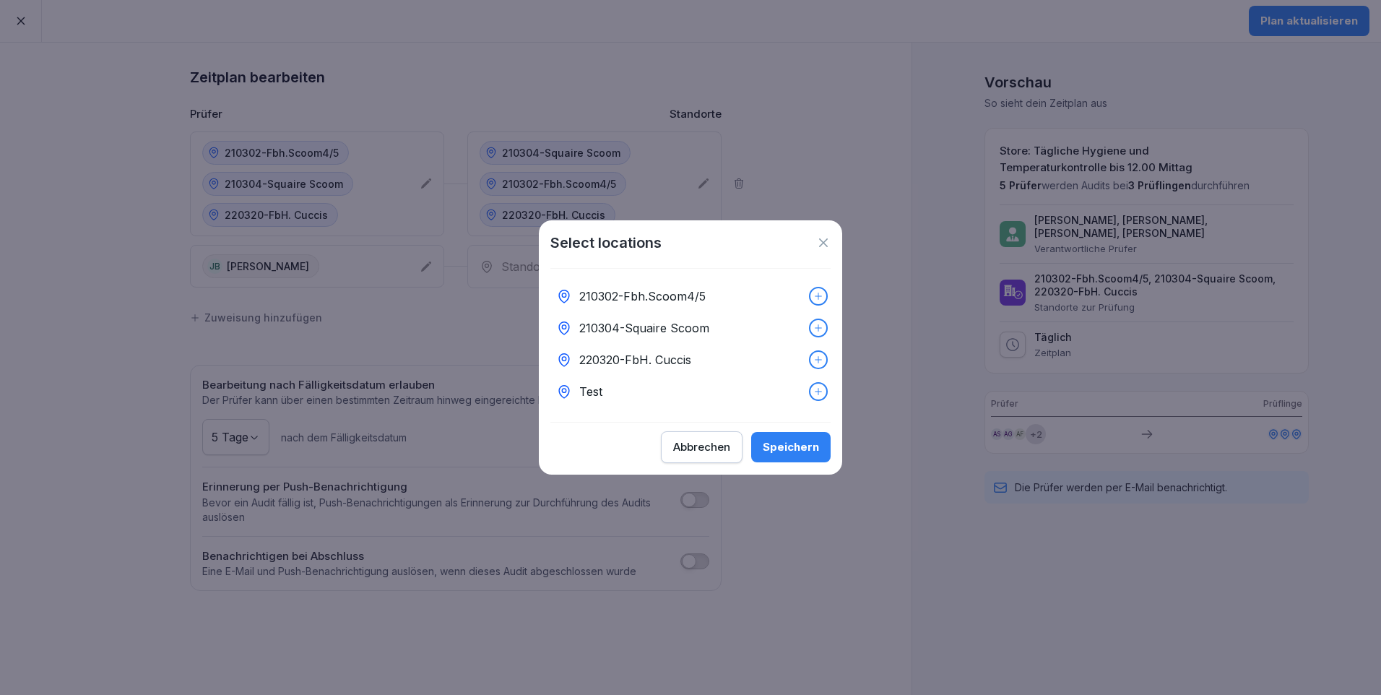
drag, startPoint x: 800, startPoint y: 287, endPoint x: 813, endPoint y: 301, distance: 19.9
click at [801, 287] on div "210302-Fbh.Scoom4/5" at bounding box center [690, 296] width 280 height 32
drag, startPoint x: 815, startPoint y: 320, endPoint x: 814, endPoint y: 329, distance: 8.7
click at [814, 322] on div at bounding box center [818, 328] width 16 height 16
click at [813, 355] on icon at bounding box center [818, 360] width 10 height 10
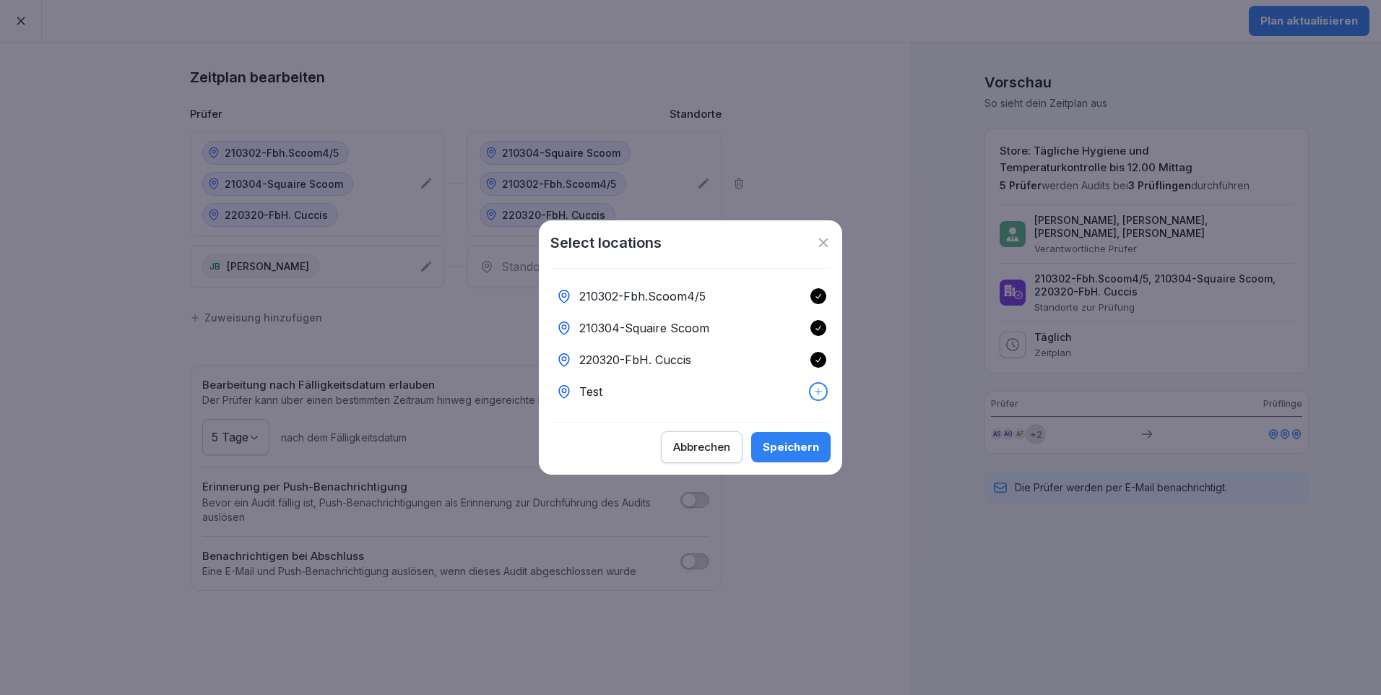
click at [802, 448] on div "Speichern" at bounding box center [791, 447] width 56 height 16
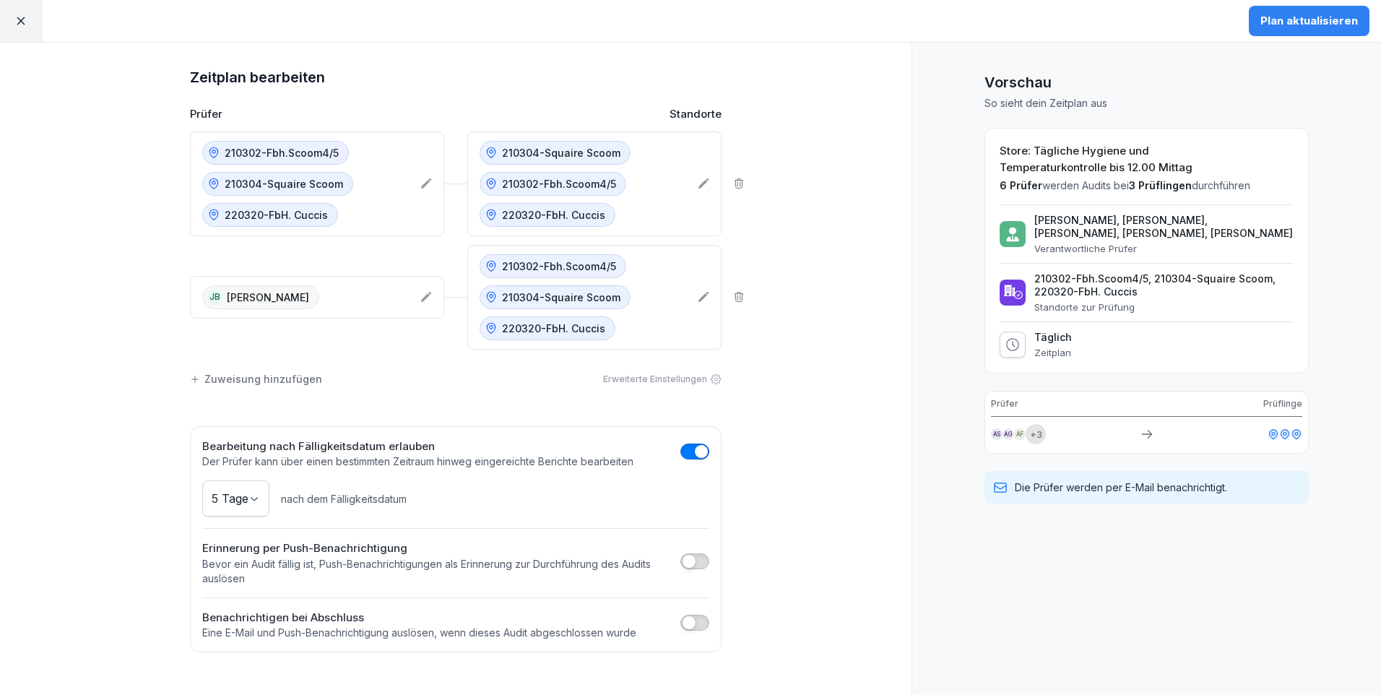
click at [1310, 23] on div "Plan aktualisieren" at bounding box center [1309, 21] width 98 height 16
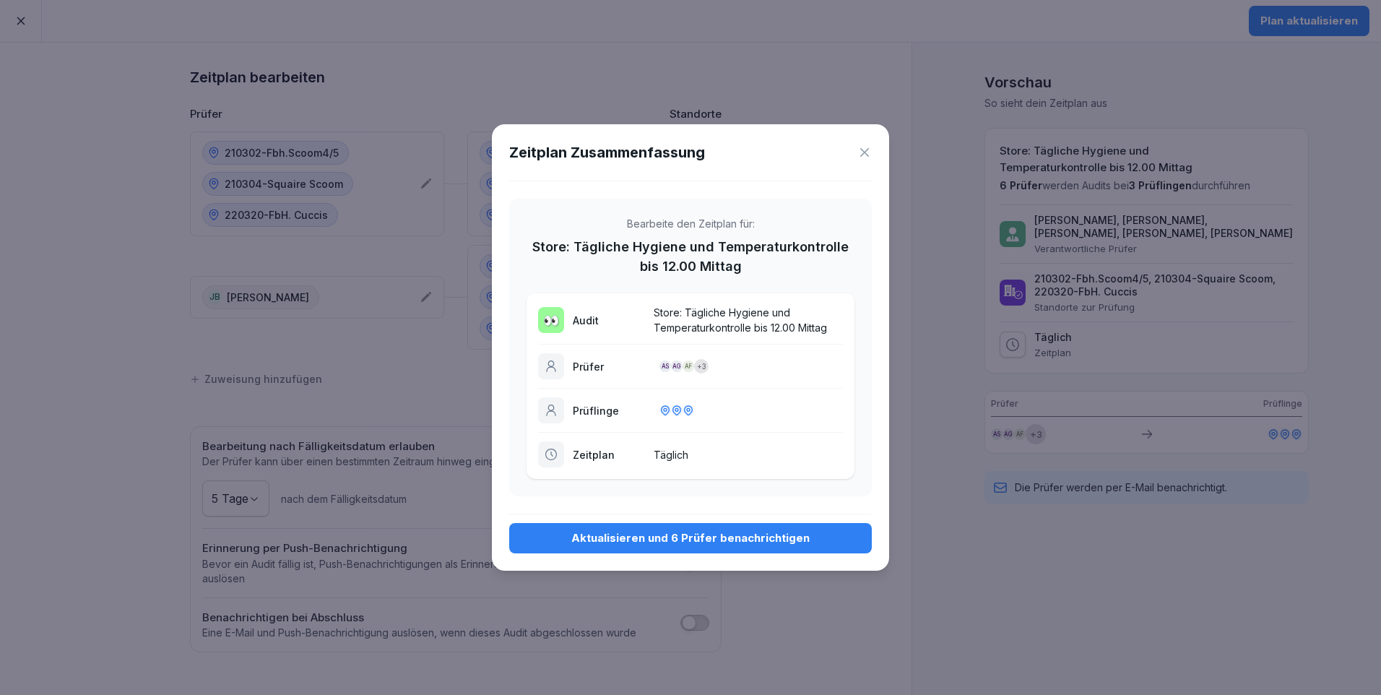
click at [726, 542] on div "Aktualisieren und 6 Prüfer benachrichtigen" at bounding box center [690, 538] width 339 height 16
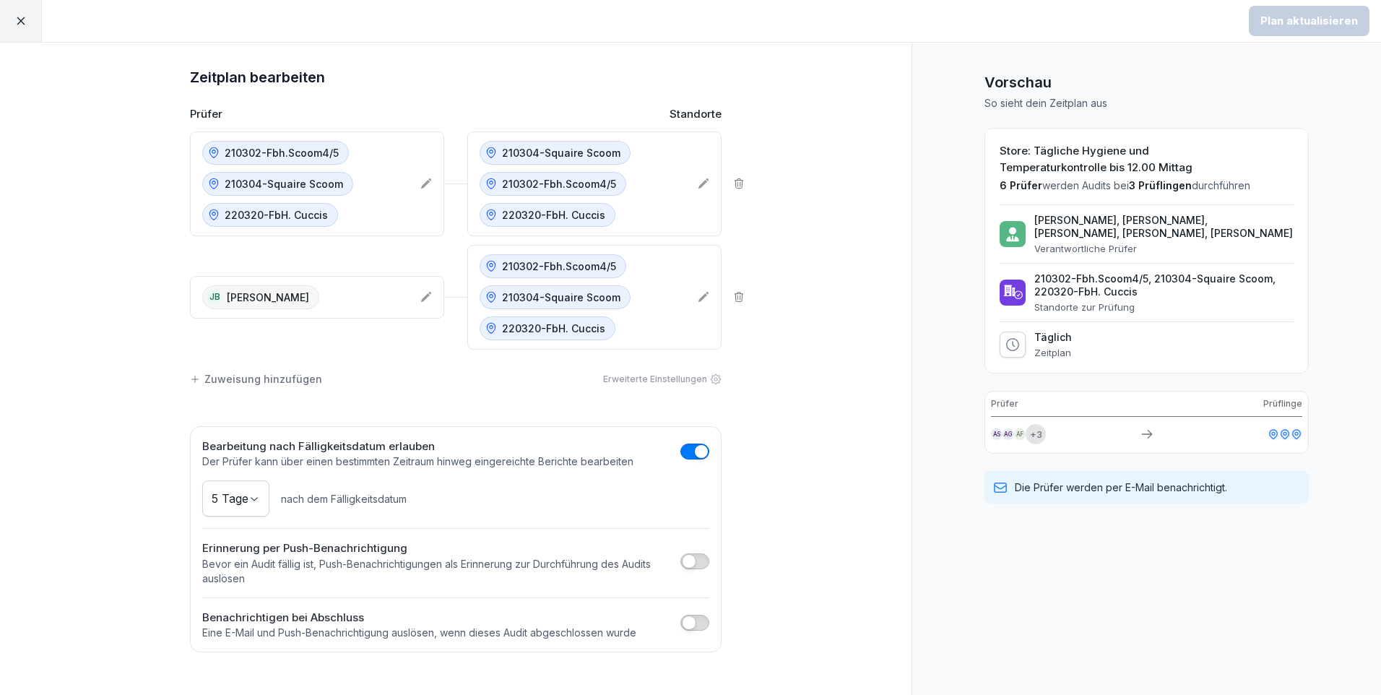
click at [14, 24] on icon at bounding box center [20, 20] width 13 height 13
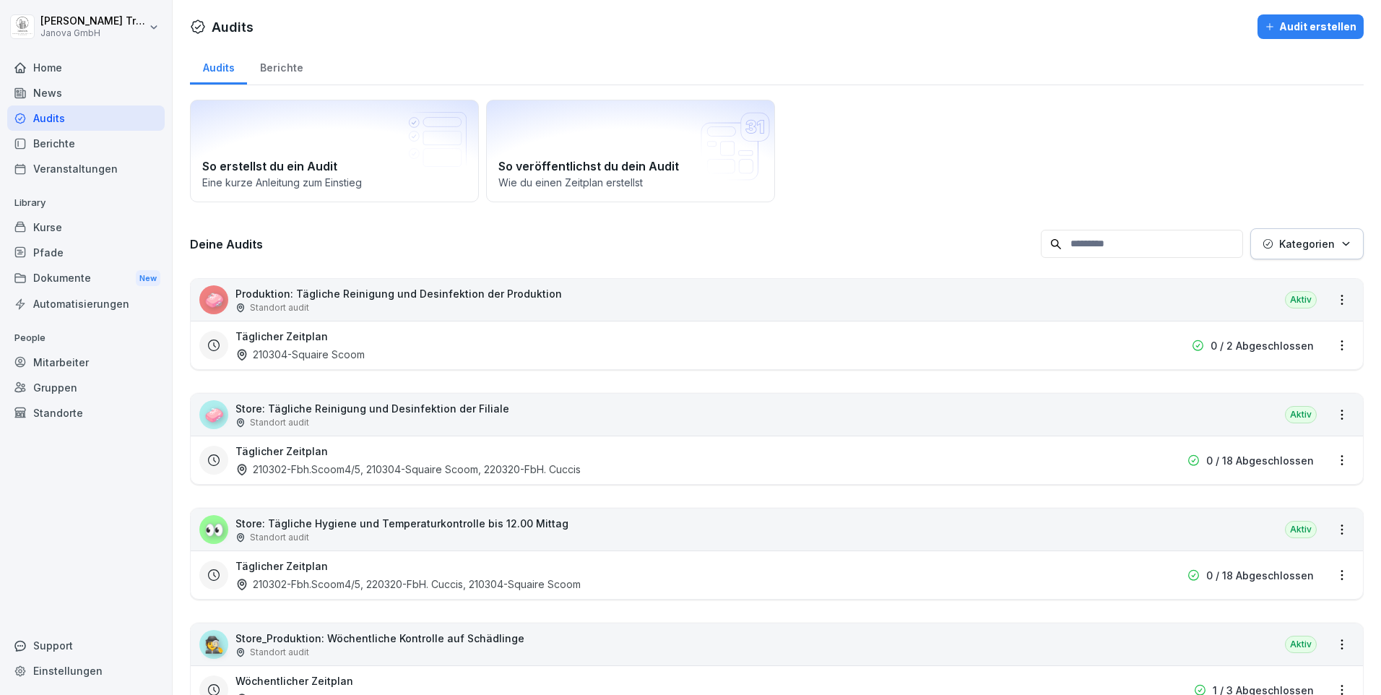
scroll to position [144, 0]
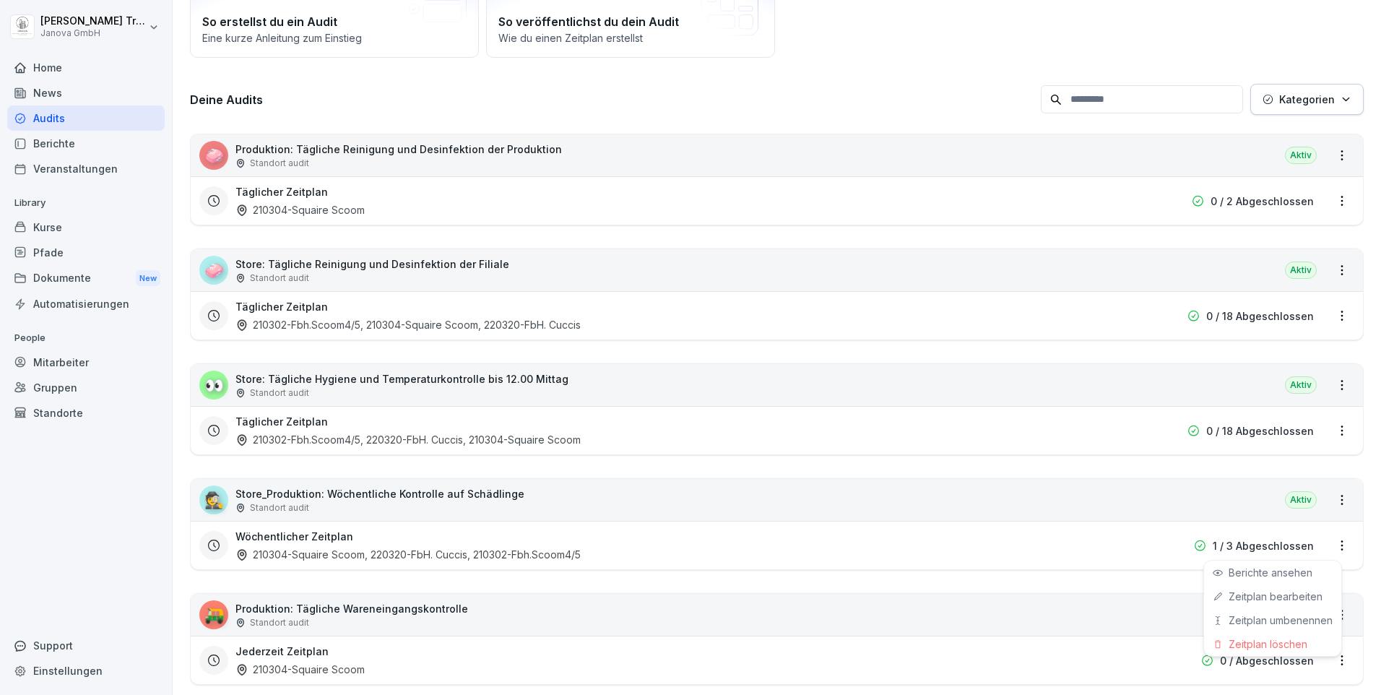
click at [1327, 545] on html "[PERSON_NAME] Janova GmbH Home News Audits Berichte Veranstaltungen Library Kur…" at bounding box center [690, 347] width 1381 height 695
click at [0, 0] on link "Zeitplan bearbeiten" at bounding box center [0, 0] width 0 height 0
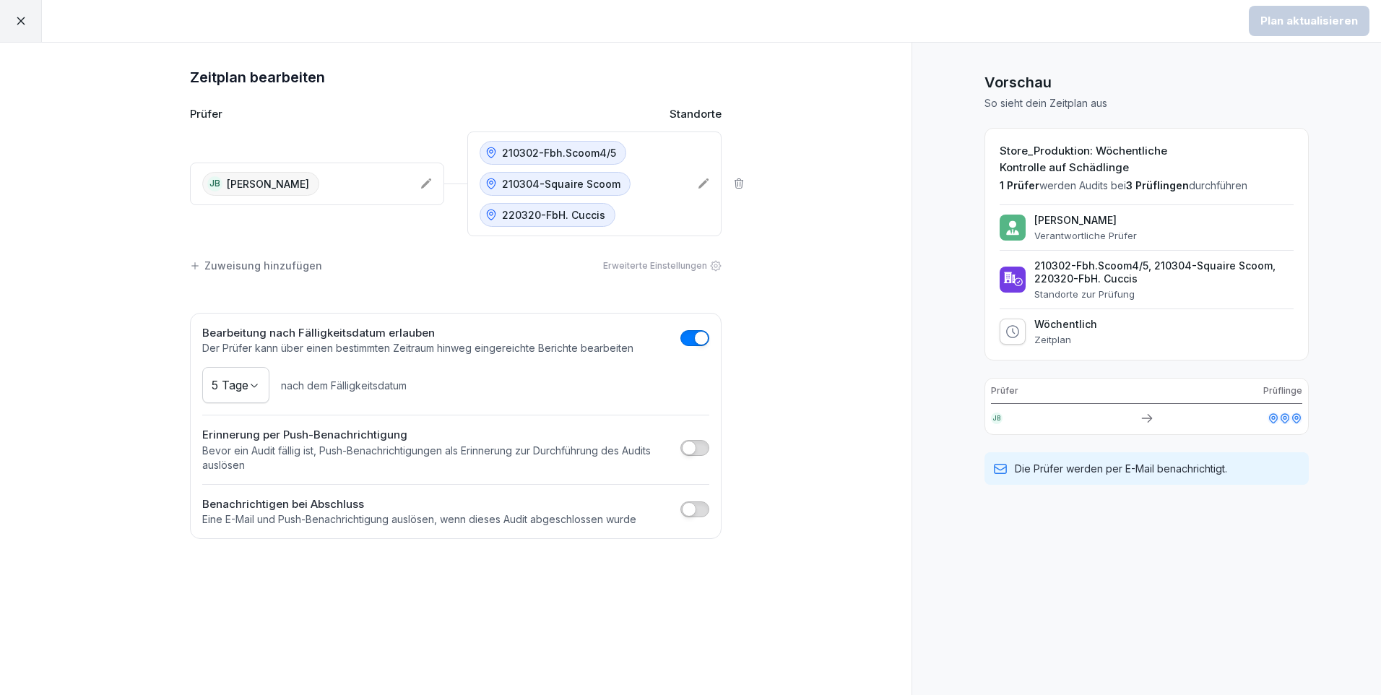
click at [23, 20] on icon at bounding box center [20, 20] width 13 height 13
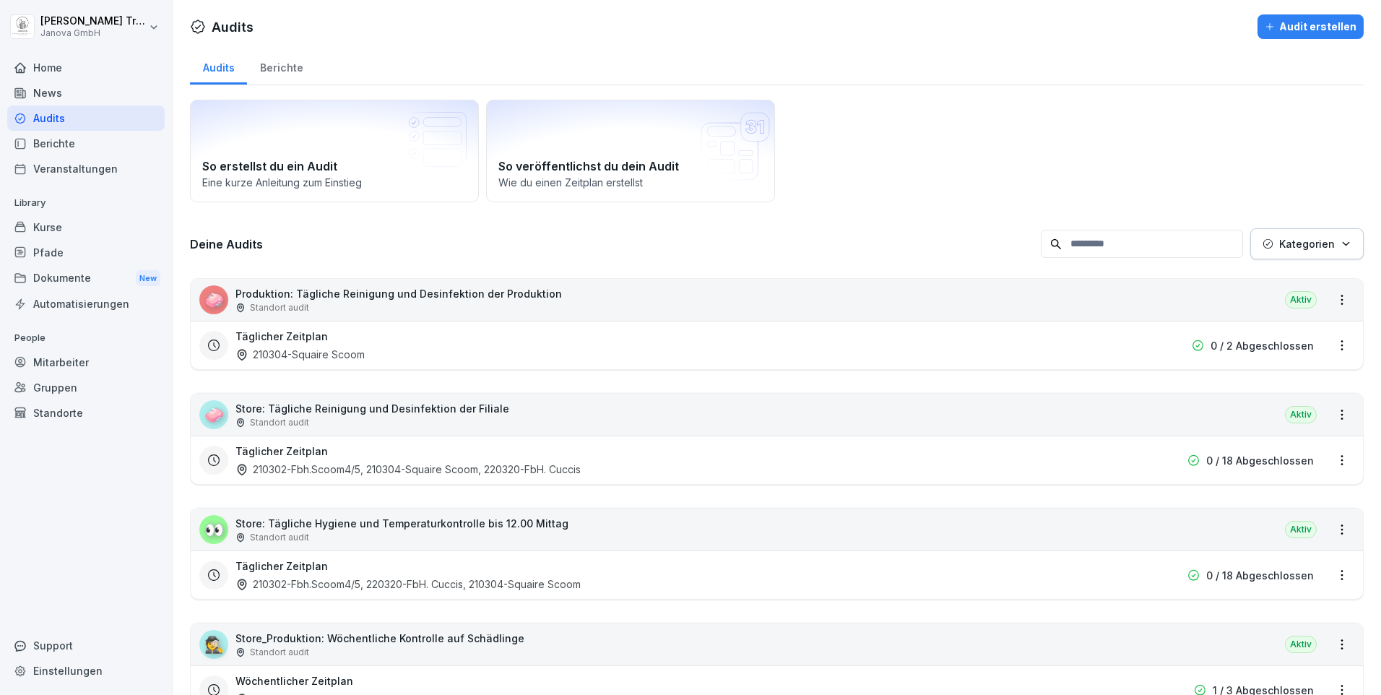
click at [289, 66] on div "Berichte" at bounding box center [281, 66] width 69 height 37
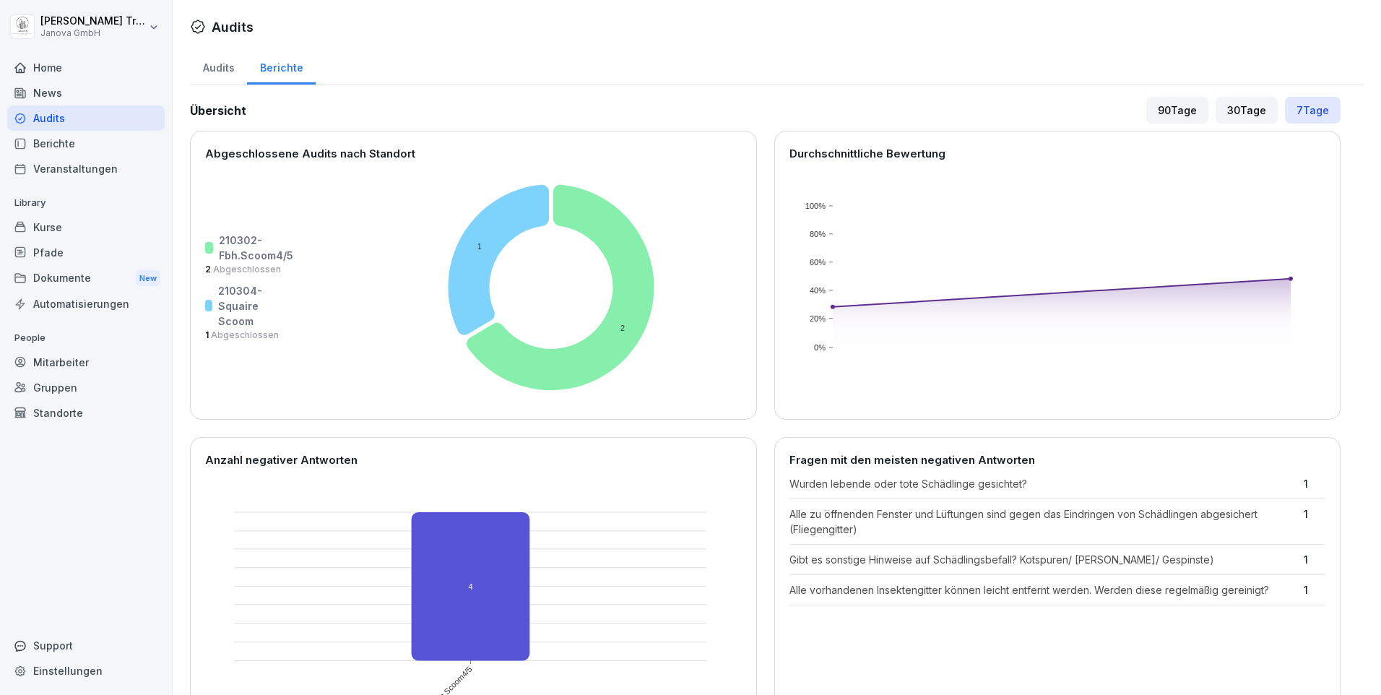
click at [28, 64] on div "Home" at bounding box center [85, 67] width 157 height 25
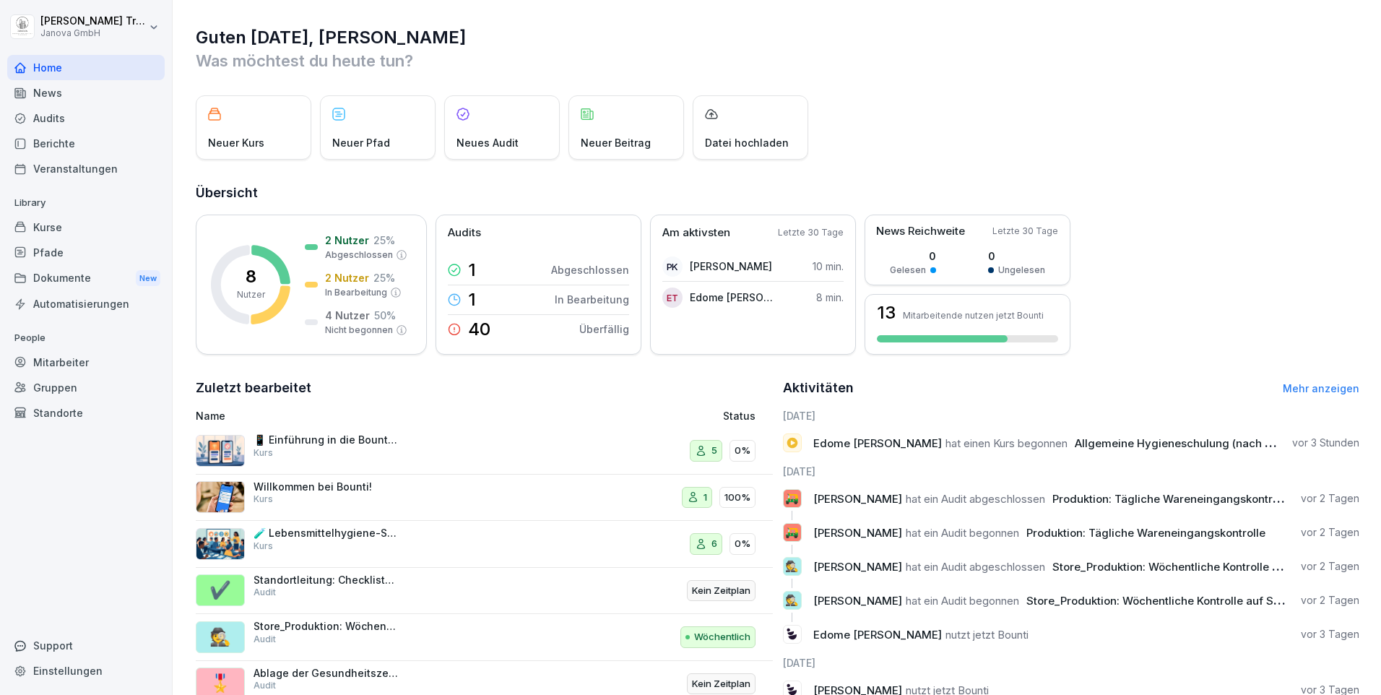
click at [28, 64] on div "Home" at bounding box center [85, 67] width 157 height 25
